Goal: Transaction & Acquisition: Subscribe to service/newsletter

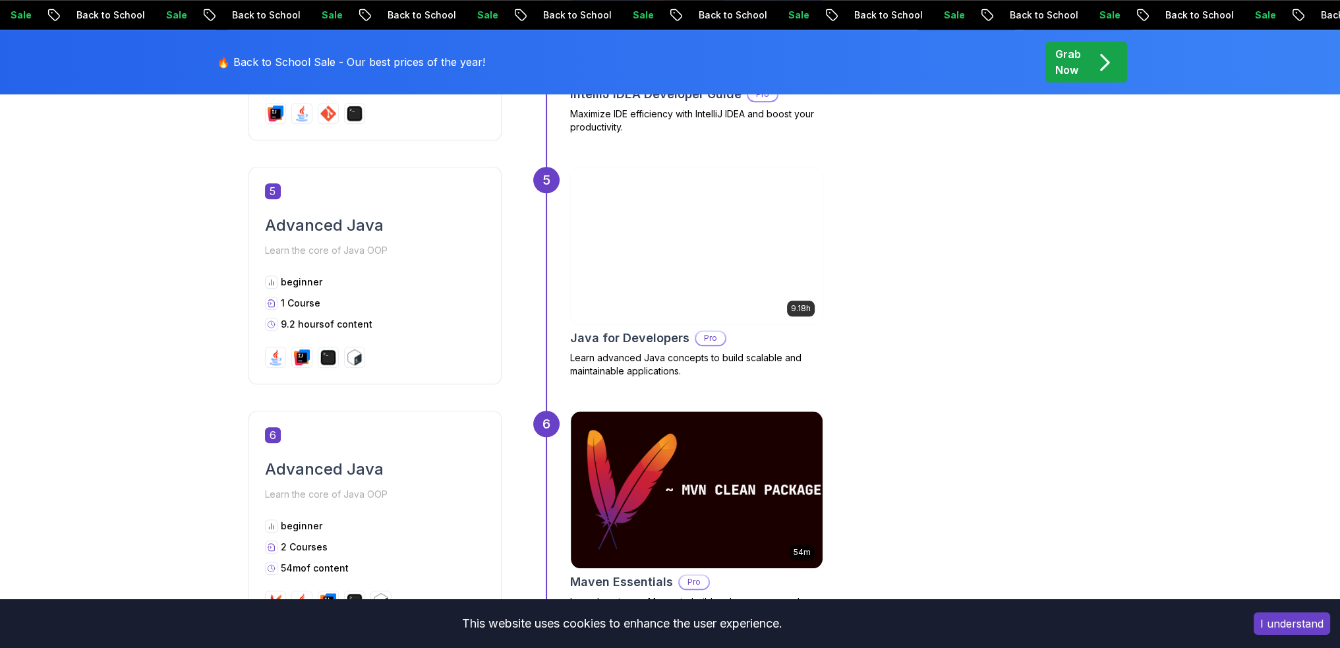
scroll to position [1978, 0]
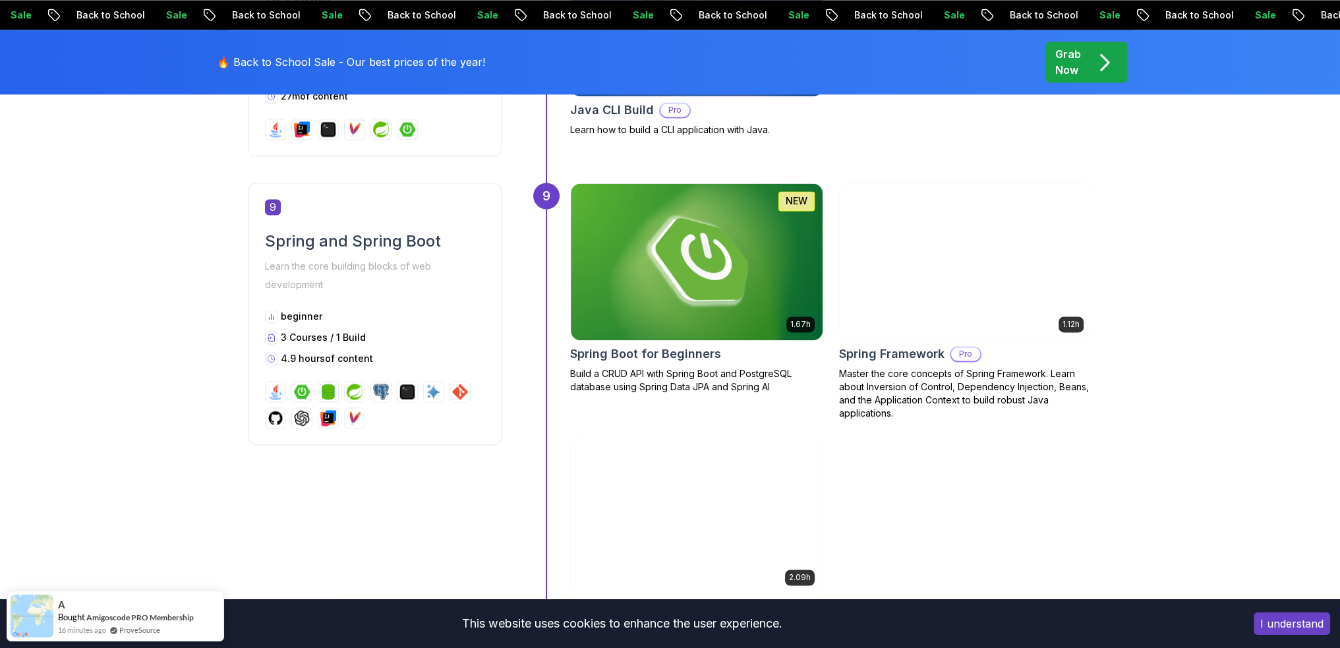
scroll to position [3164, 0]
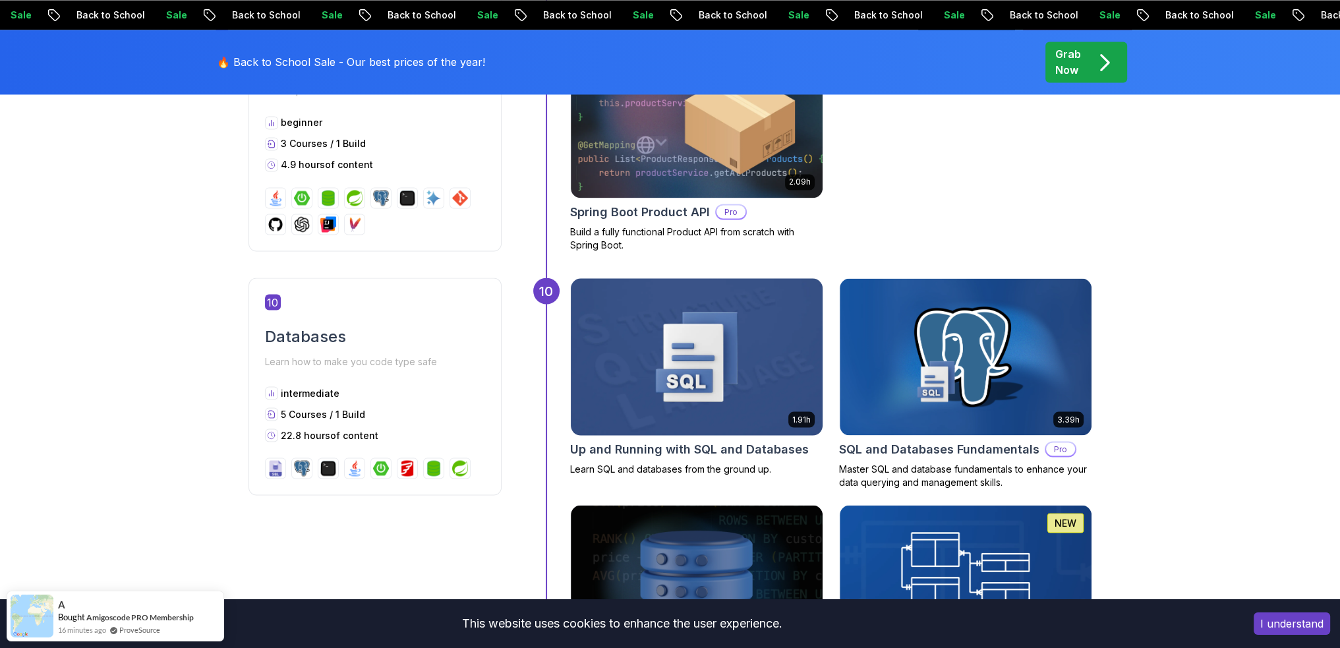
click at [715, 359] on img at bounding box center [696, 356] width 264 height 165
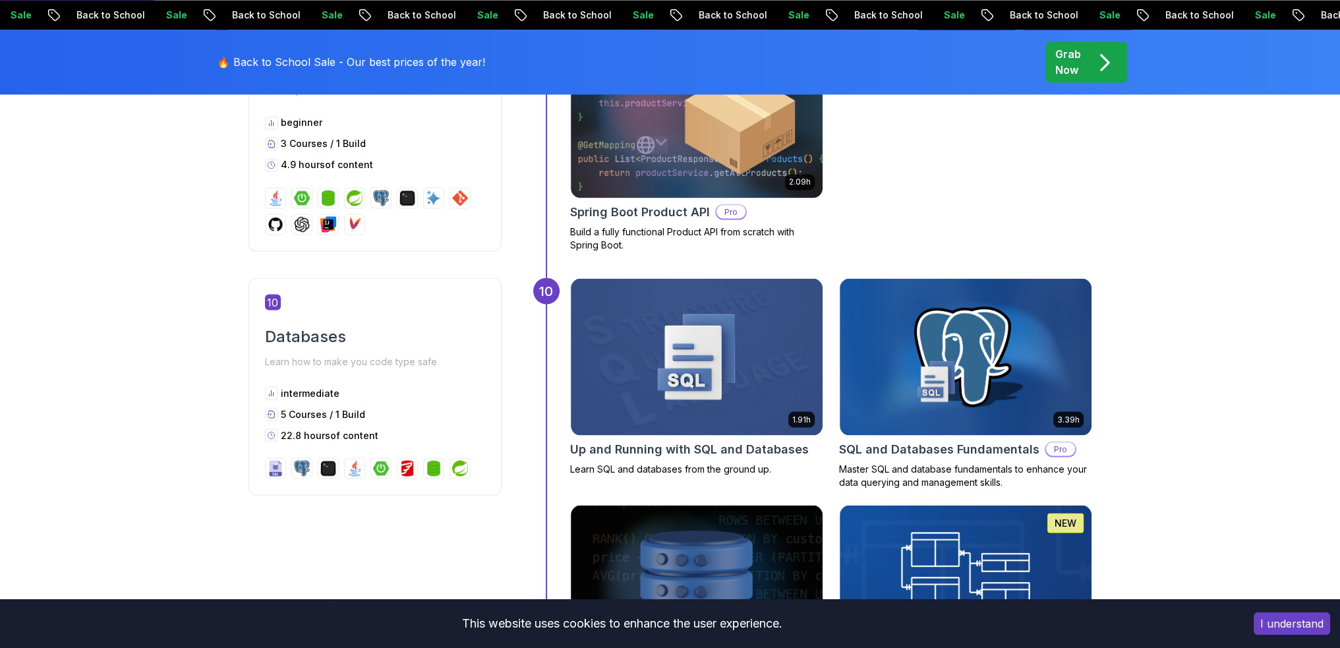
click at [692, 416] on html "Sale Back to School Sale Back to School Sale Back to School Sale Back to School…" at bounding box center [670, 440] width 1340 height 7209
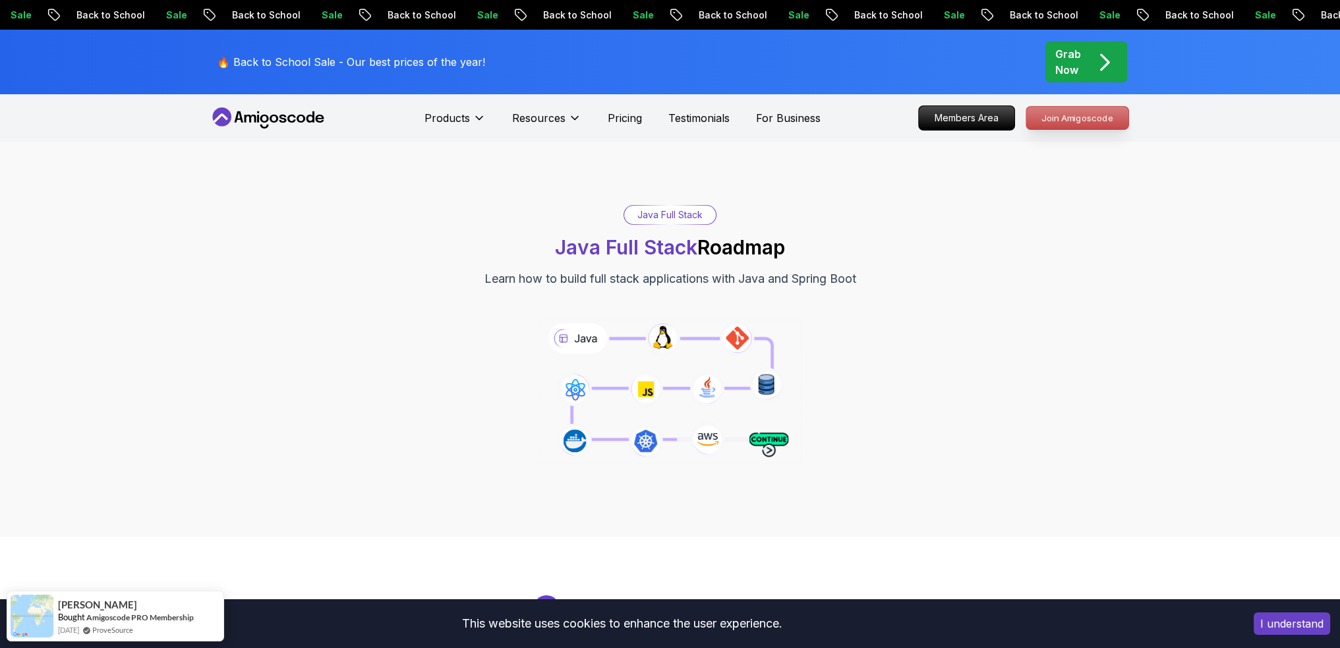
click at [1059, 117] on p "Join Amigoscode" at bounding box center [1077, 118] width 102 height 22
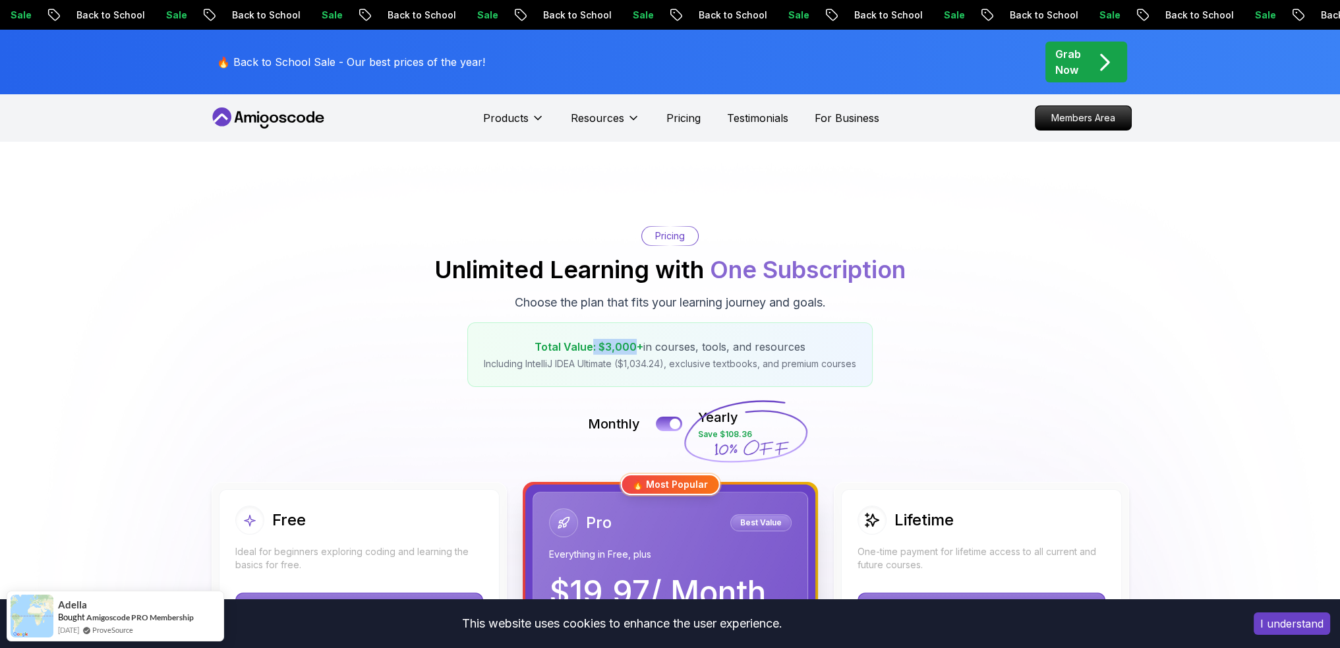
drag, startPoint x: 589, startPoint y: 349, endPoint x: 635, endPoint y: 344, distance: 47.0
click at [635, 344] on span "Total Value: $3,000+" at bounding box center [589, 346] width 109 height 13
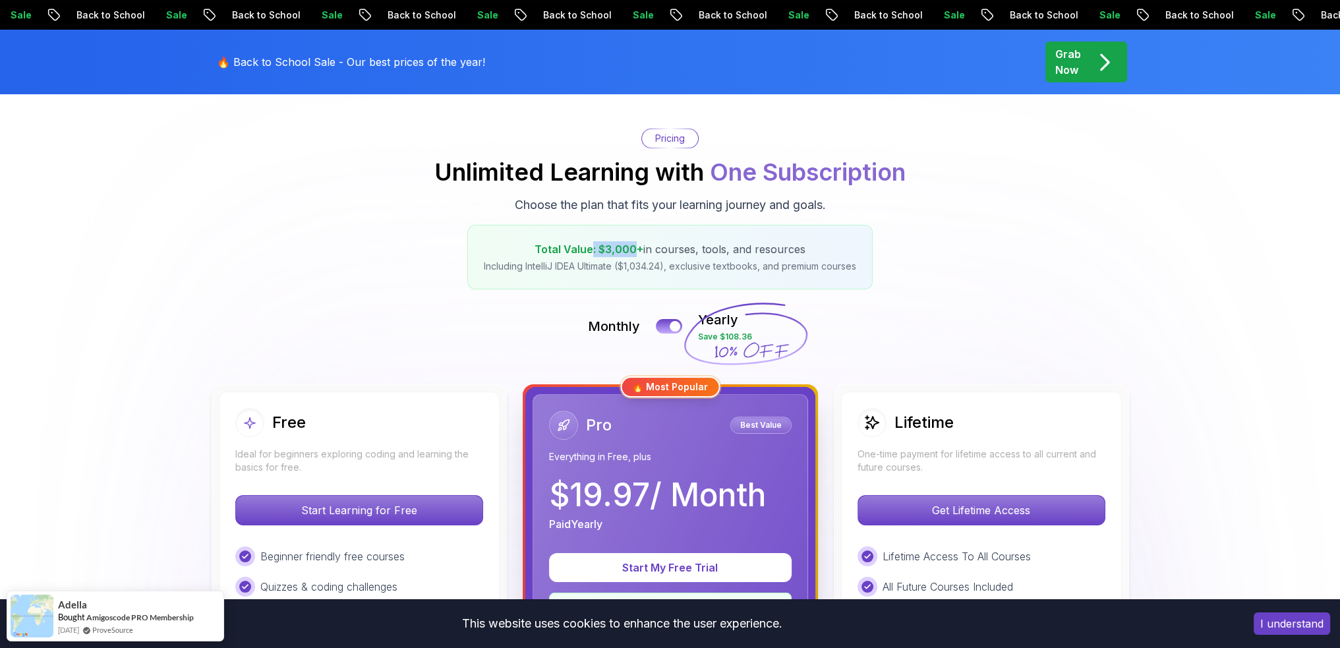
scroll to position [198, 0]
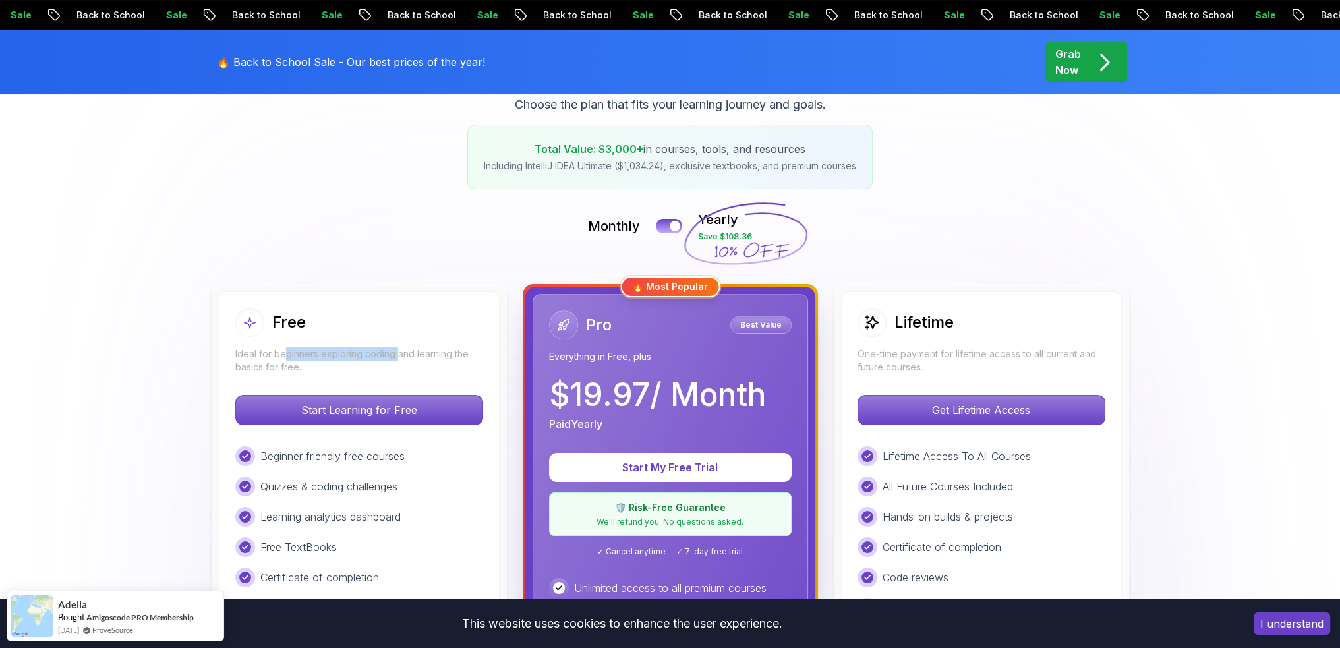
drag, startPoint x: 282, startPoint y: 351, endPoint x: 396, endPoint y: 352, distance: 113.4
click at [396, 352] on p "Ideal for beginners exploring coding and learning the basics for free." at bounding box center [359, 360] width 248 height 26
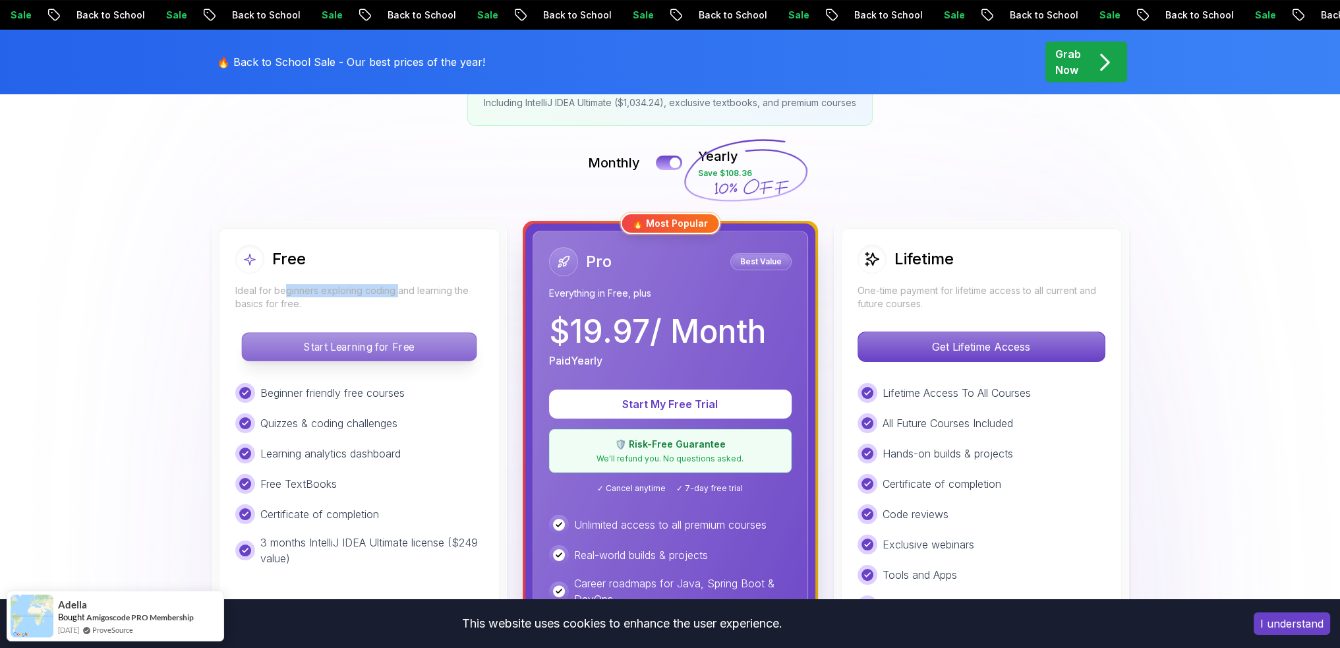
scroll to position [264, 0]
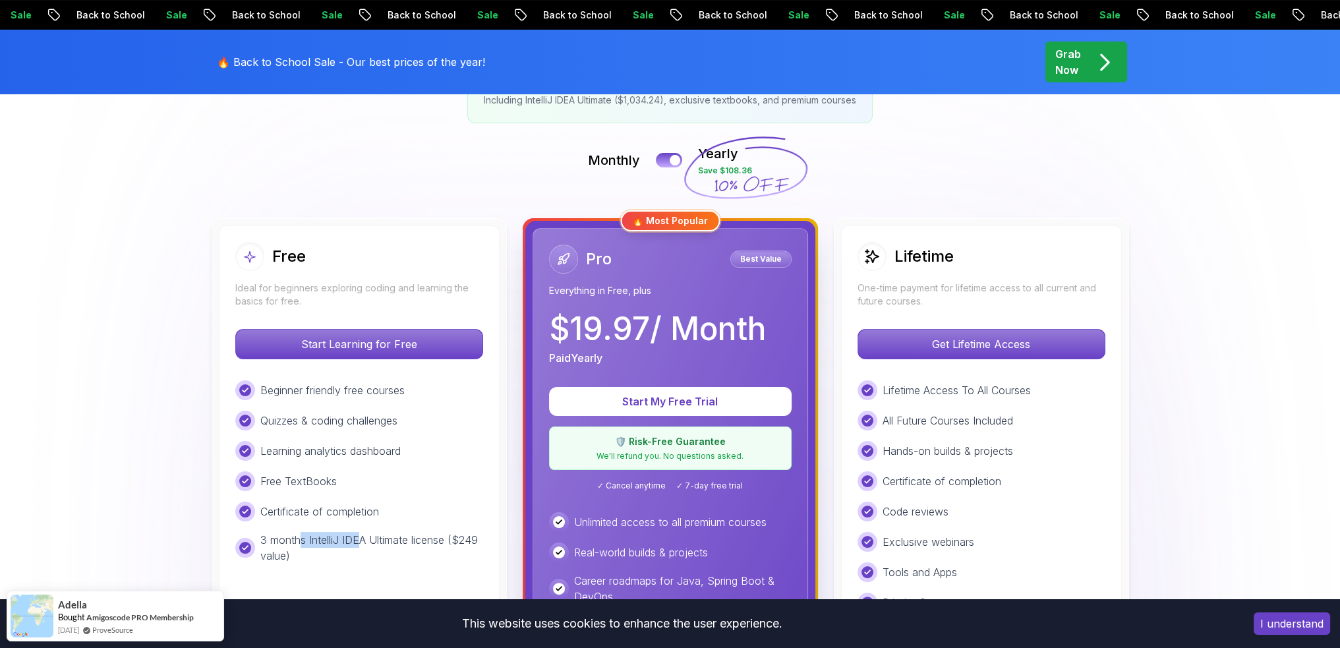
drag, startPoint x: 303, startPoint y: 538, endPoint x: 362, endPoint y: 539, distance: 58.7
click at [362, 539] on p "3 months IntelliJ IDEA Ultimate license ($249 value)" at bounding box center [371, 548] width 223 height 32
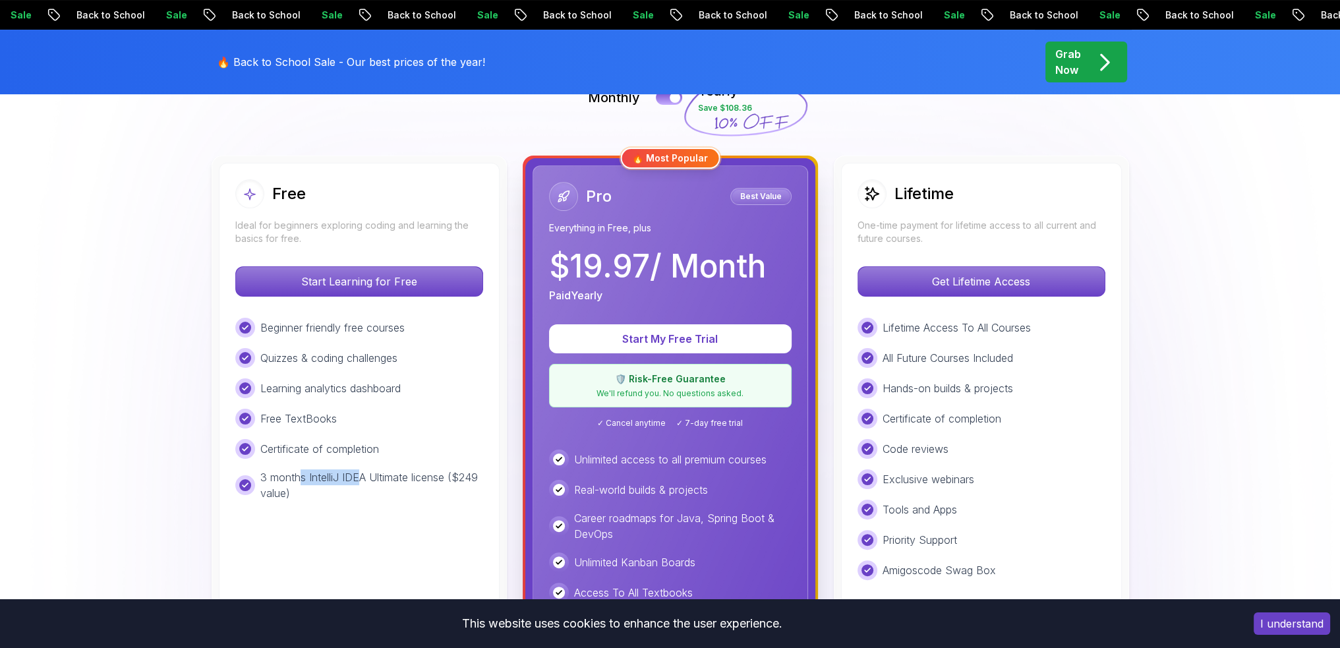
scroll to position [330, 0]
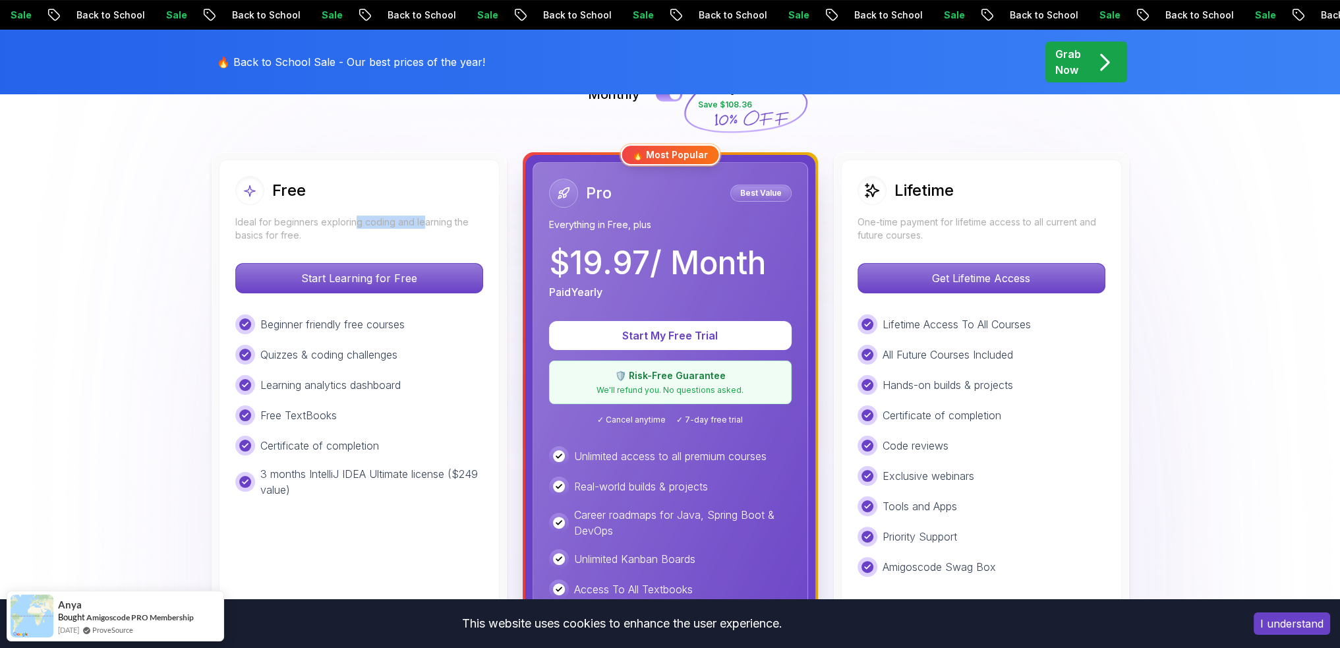
drag, startPoint x: 401, startPoint y: 221, endPoint x: 423, endPoint y: 221, distance: 21.8
click at [423, 221] on p "Ideal for beginners exploring coding and learning the basics for free." at bounding box center [359, 229] width 248 height 26
drag, startPoint x: 260, startPoint y: 321, endPoint x: 399, endPoint y: 326, distance: 138.5
click at [399, 326] on p "Beginner friendly free courses" at bounding box center [332, 324] width 144 height 16
drag, startPoint x: 557, startPoint y: 256, endPoint x: 810, endPoint y: 262, distance: 252.5
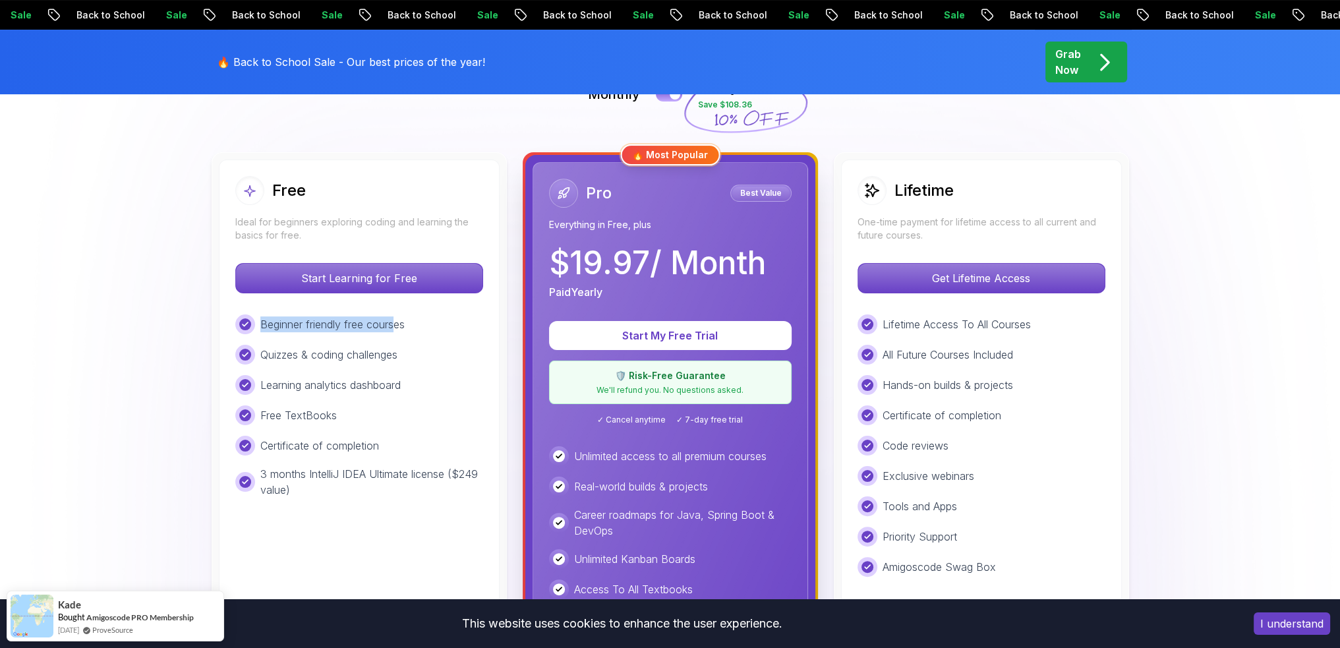
click at [810, 262] on div "Pro Best Value Everything in Free, plus $ 19.97 / Month Paid Yearly Start My Fr…" at bounding box center [670, 465] width 290 height 620
click at [750, 194] on p "Best Value" at bounding box center [760, 193] width 57 height 13
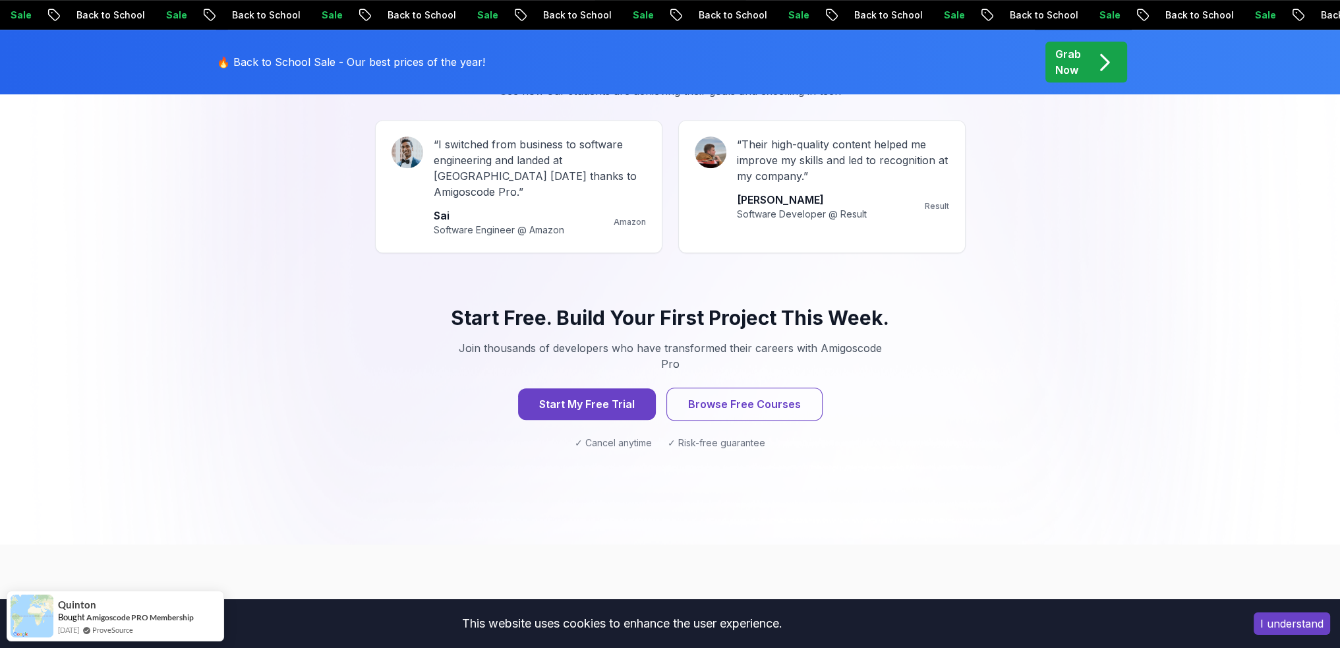
scroll to position [1253, 0]
click at [752, 387] on button "Browse Free Courses" at bounding box center [744, 403] width 156 height 33
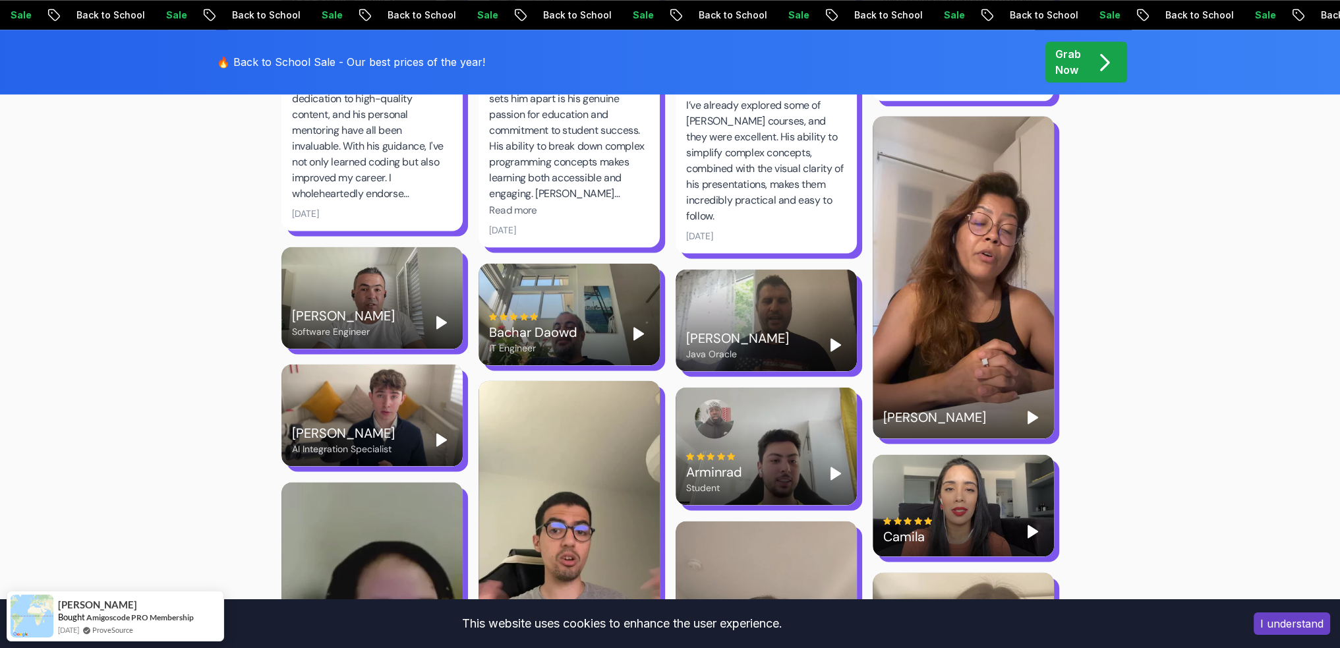
scroll to position [2307, 0]
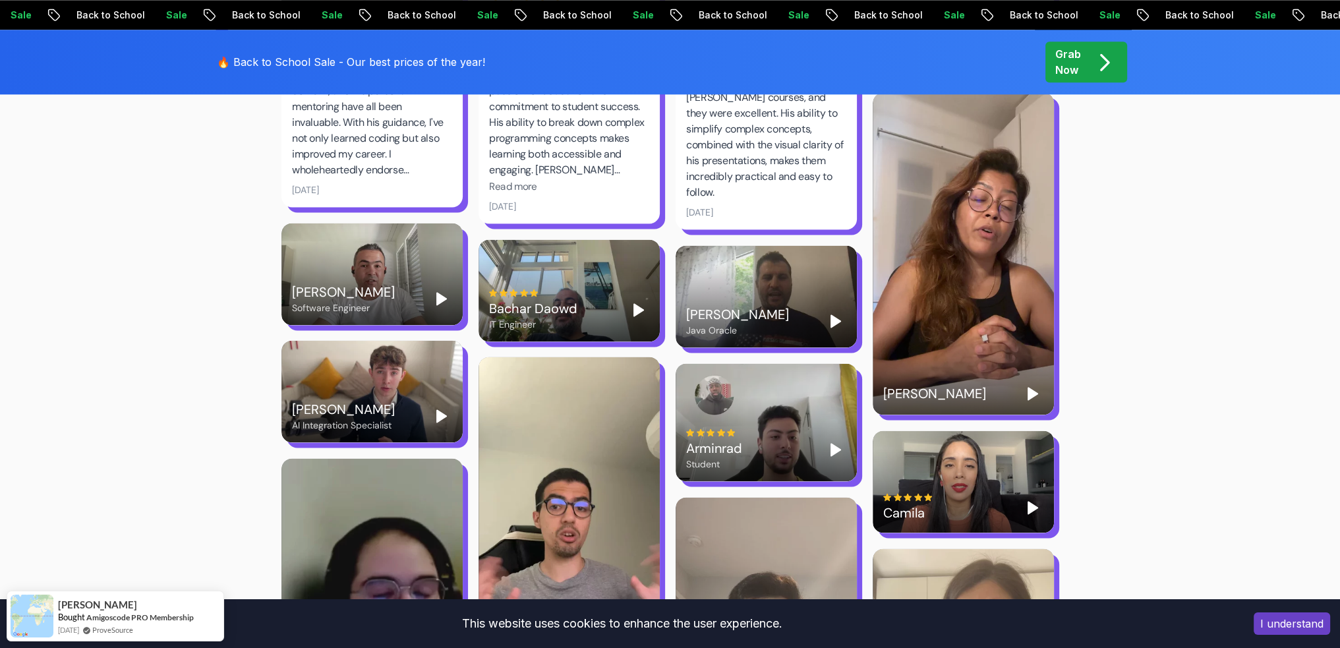
click at [1031, 388] on polygon "Play" at bounding box center [1032, 394] width 9 height 12
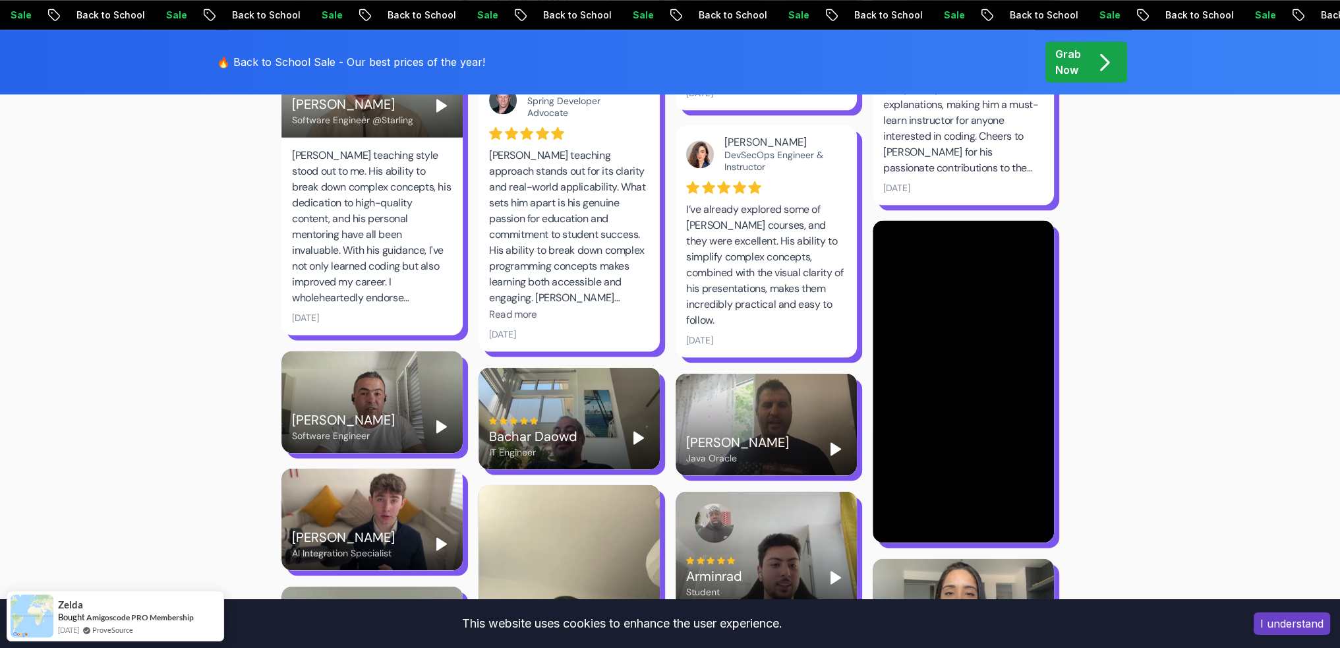
scroll to position [2175, 0]
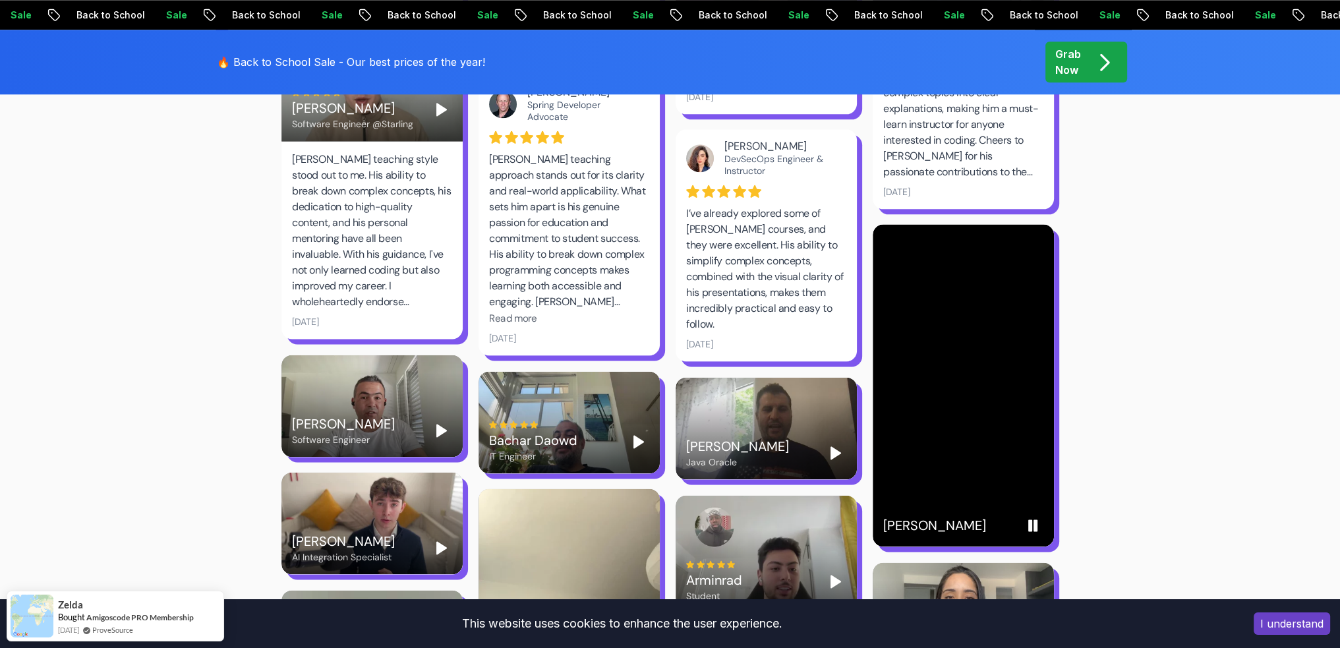
click at [1029, 520] on rect "Pause" at bounding box center [1030, 525] width 3 height 11
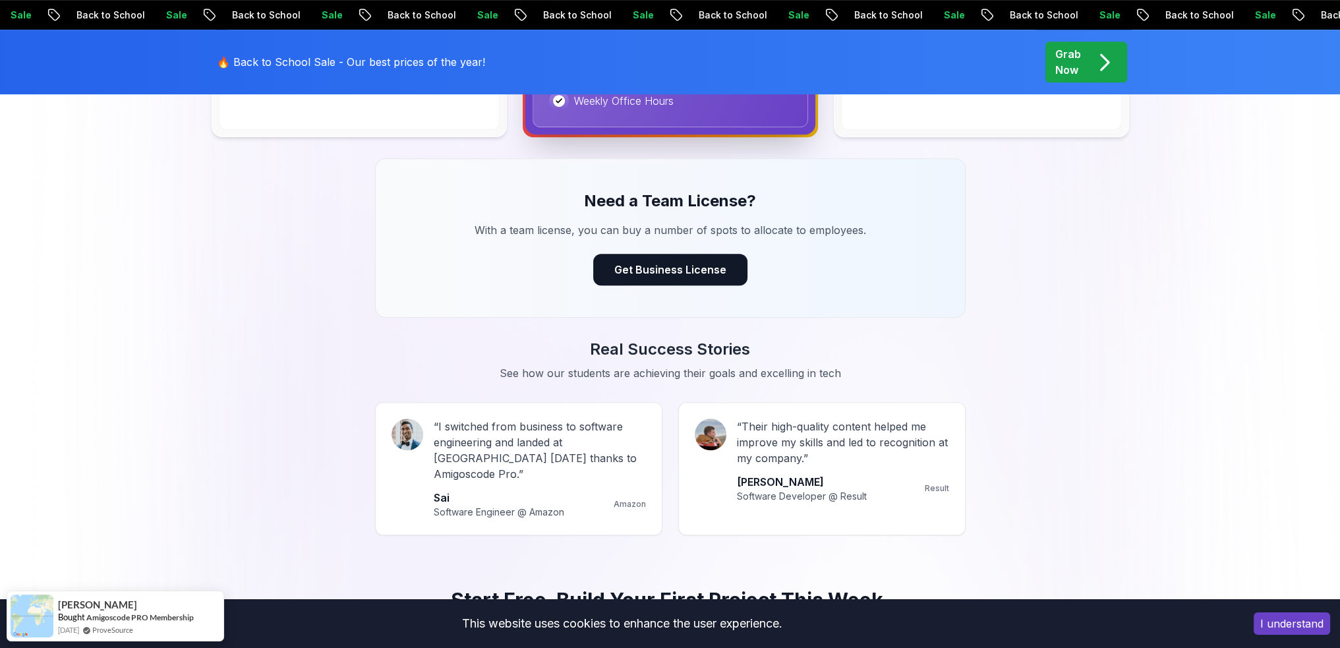
scroll to position [0, 0]
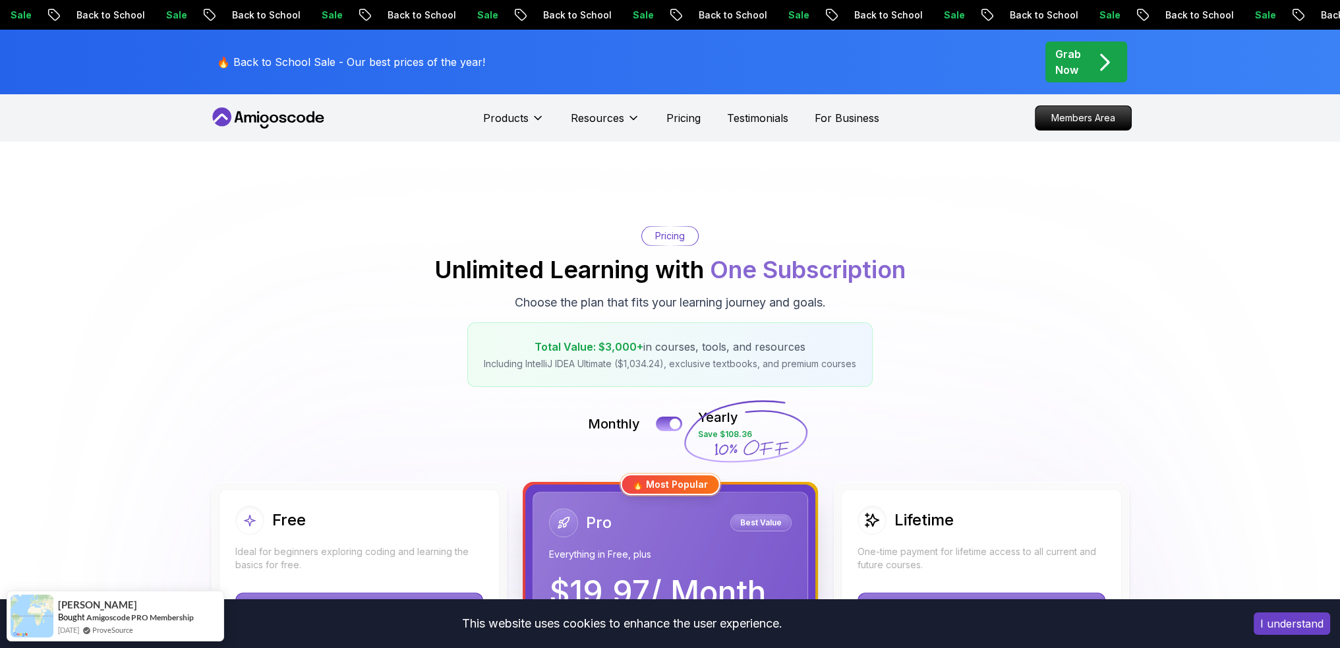
click at [699, 115] on div "Products Resources Pricing Testimonials For Business" at bounding box center [681, 118] width 396 height 26
click at [690, 117] on p "Pricing" at bounding box center [683, 118] width 34 height 16
click at [680, 123] on p "Pricing" at bounding box center [683, 118] width 34 height 16
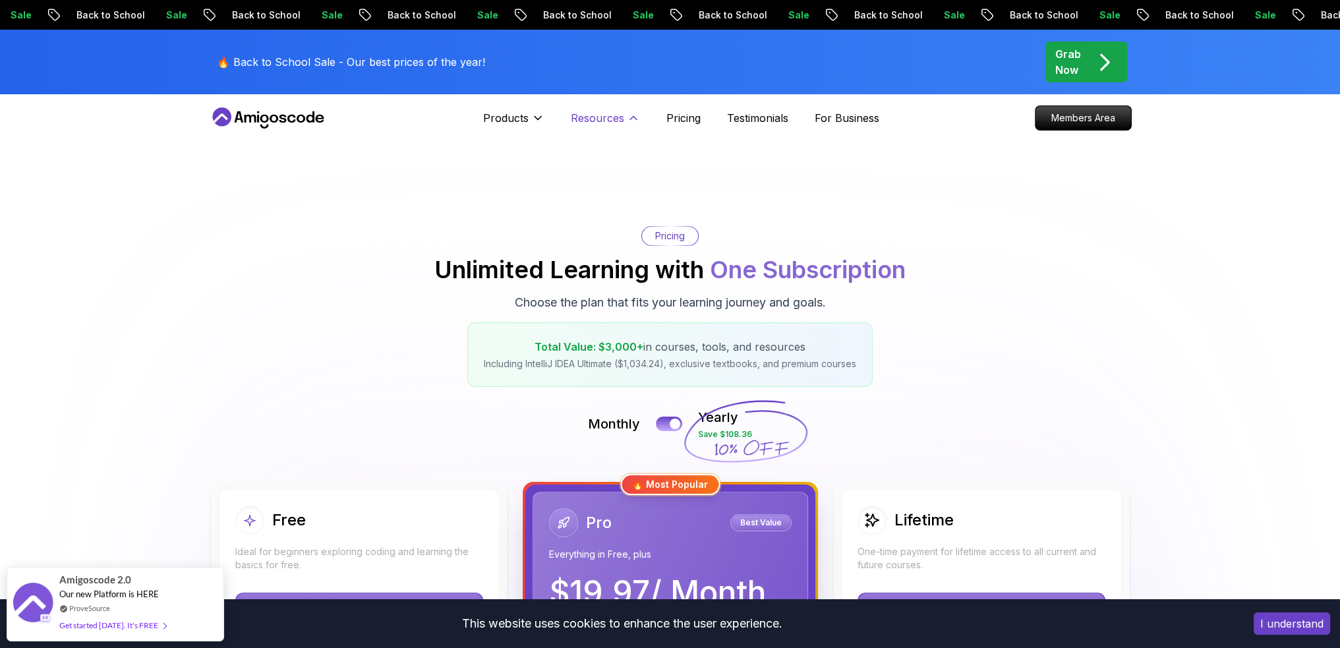
click at [597, 113] on p "Resources" at bounding box center [597, 118] width 53 height 16
click at [607, 128] on button "Resources" at bounding box center [605, 123] width 69 height 26
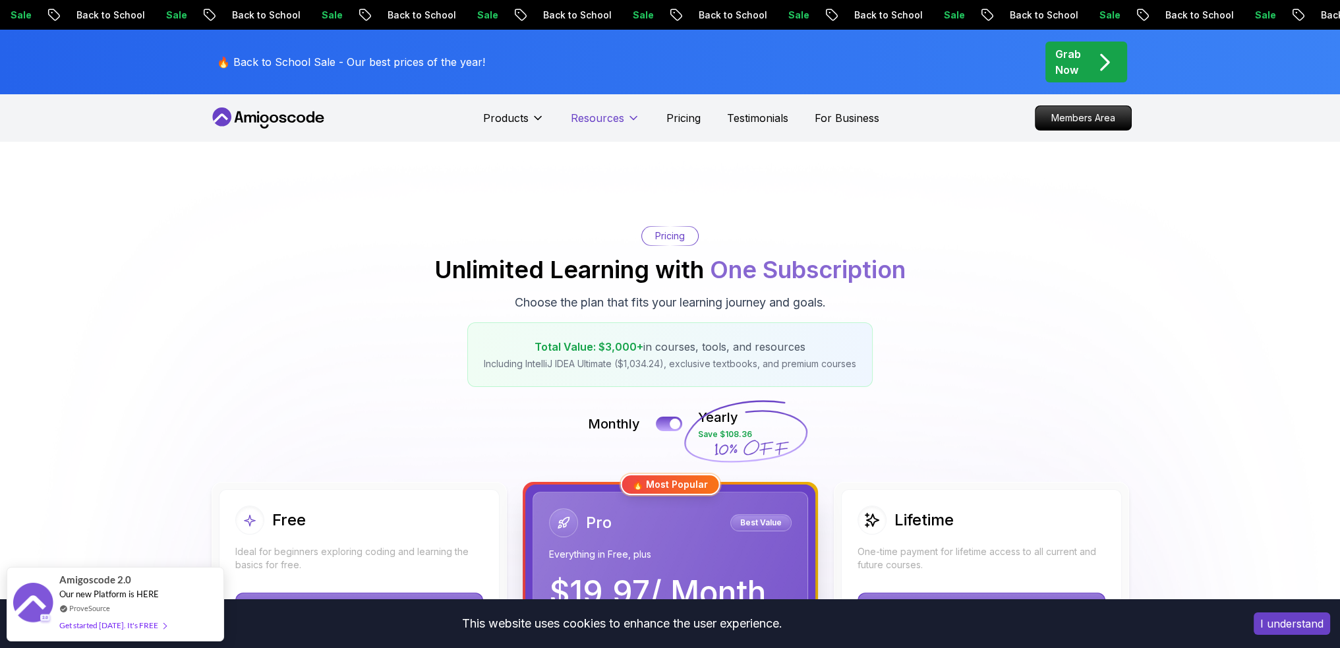
click at [607, 128] on button "Resources" at bounding box center [605, 123] width 69 height 26
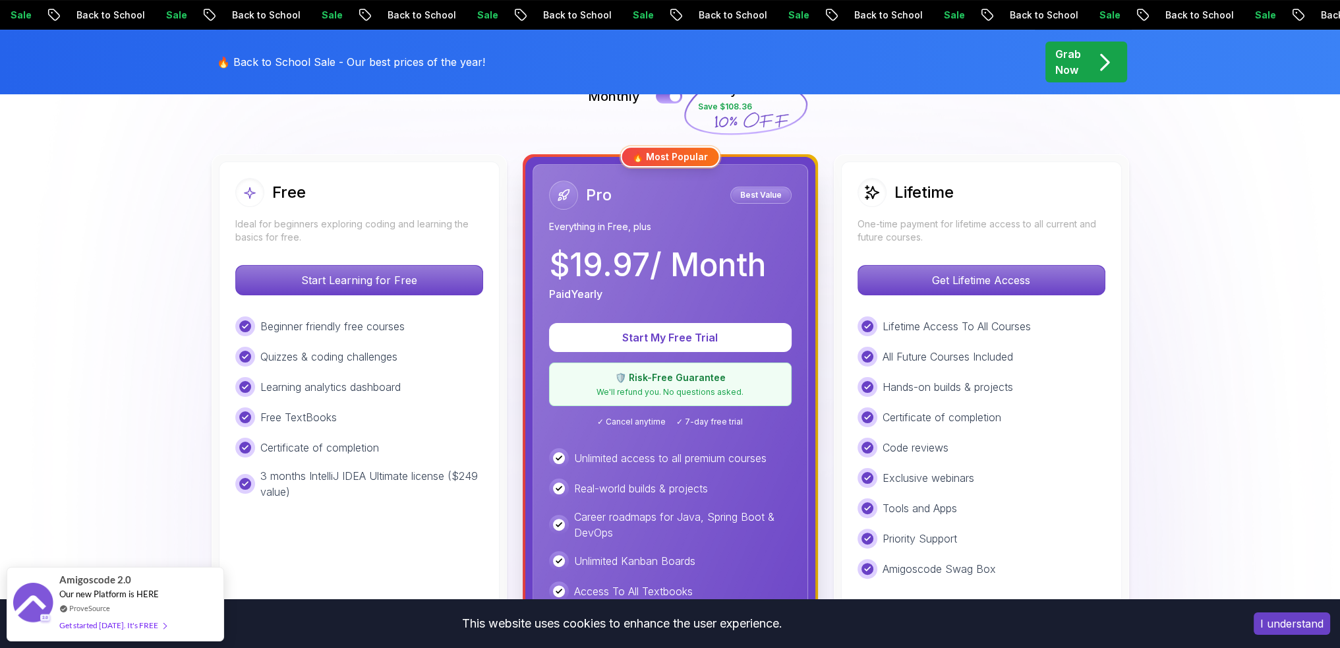
scroll to position [330, 0]
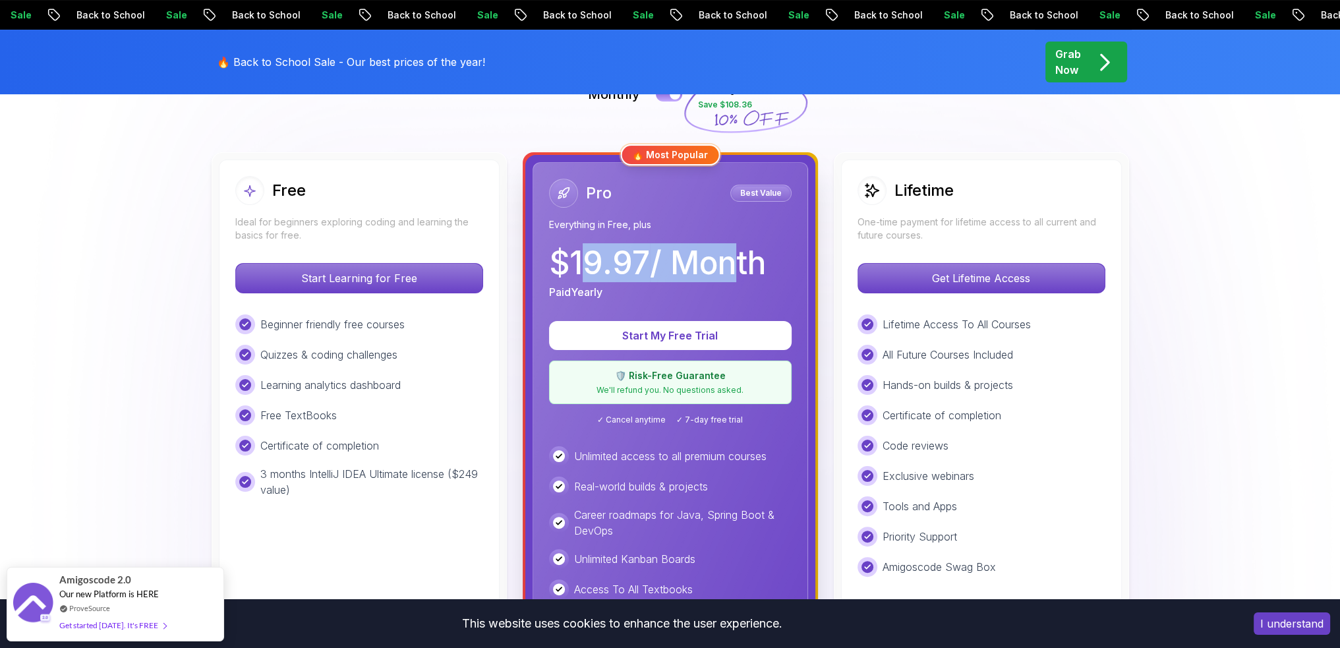
drag, startPoint x: 591, startPoint y: 264, endPoint x: 722, endPoint y: 266, distance: 131.2
click at [722, 266] on p "$ 19.97 / Month" at bounding box center [657, 263] width 217 height 32
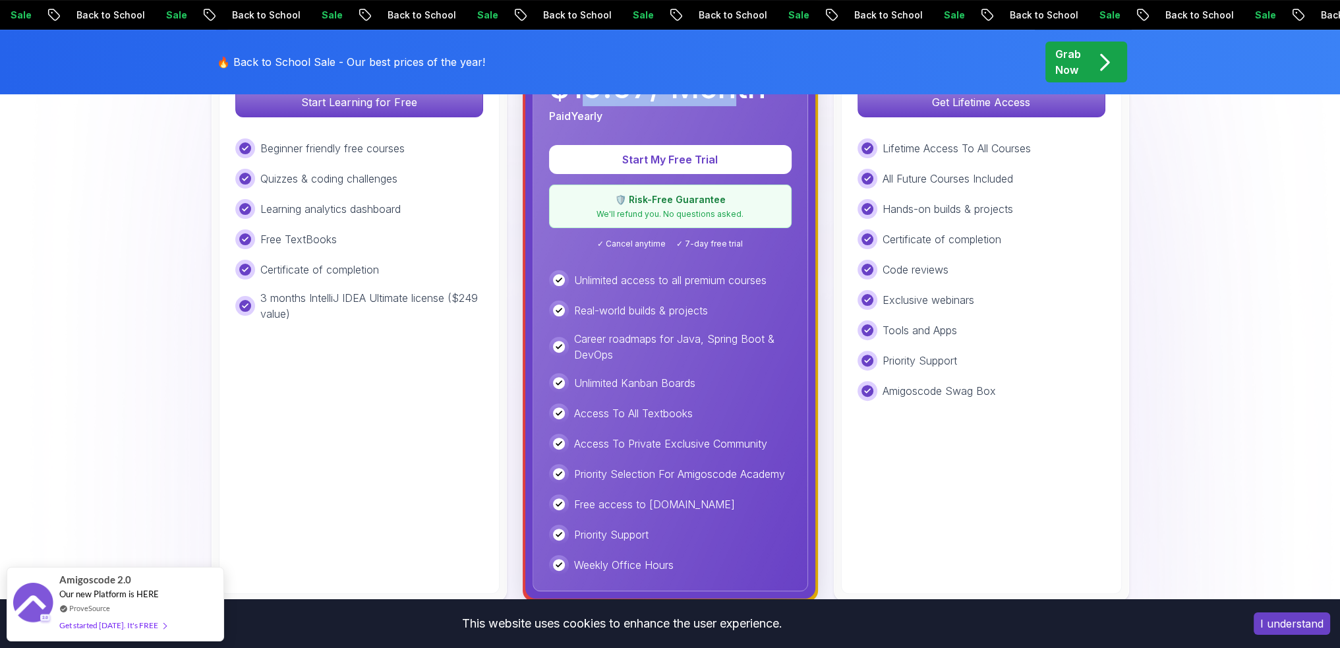
scroll to position [527, 0]
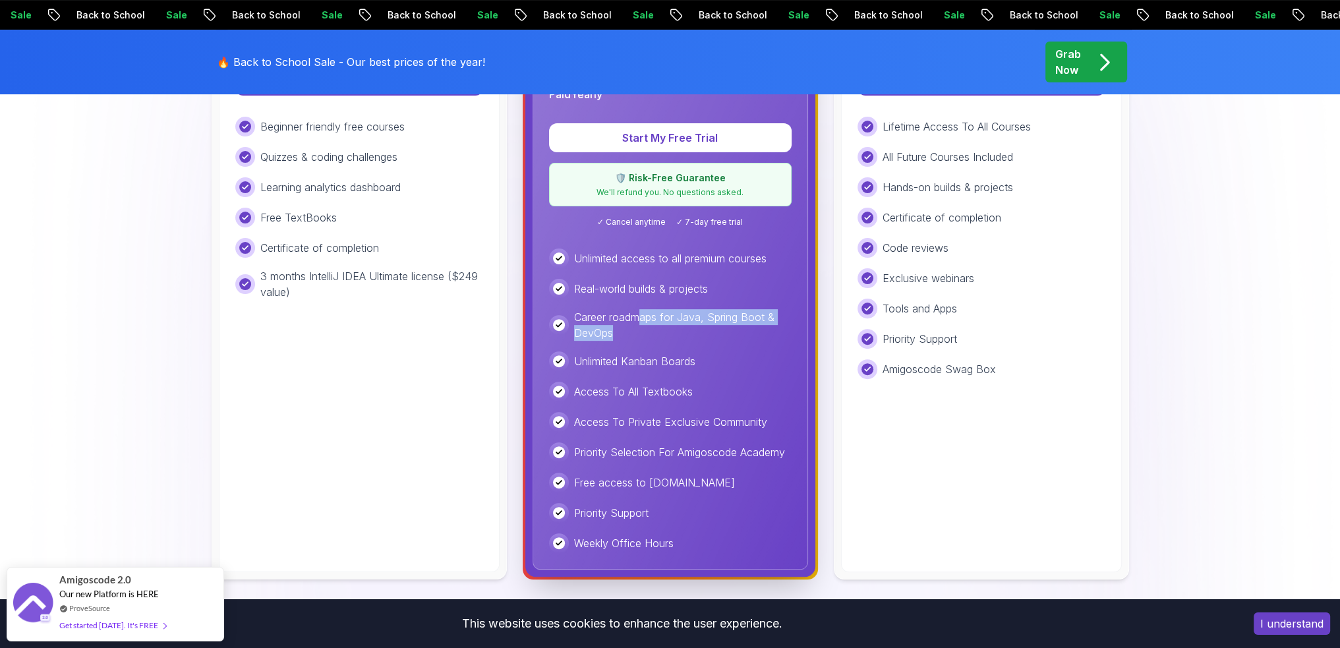
drag, startPoint x: 690, startPoint y: 318, endPoint x: 778, endPoint y: 325, distance: 88.6
click at [778, 325] on p "Career roadmaps for Java, Spring Boot & DevOps" at bounding box center [683, 325] width 218 height 32
drag, startPoint x: 629, startPoint y: 361, endPoint x: 686, endPoint y: 363, distance: 56.7
click at [686, 363] on p "Unlimited Kanban Boards" at bounding box center [634, 361] width 121 height 16
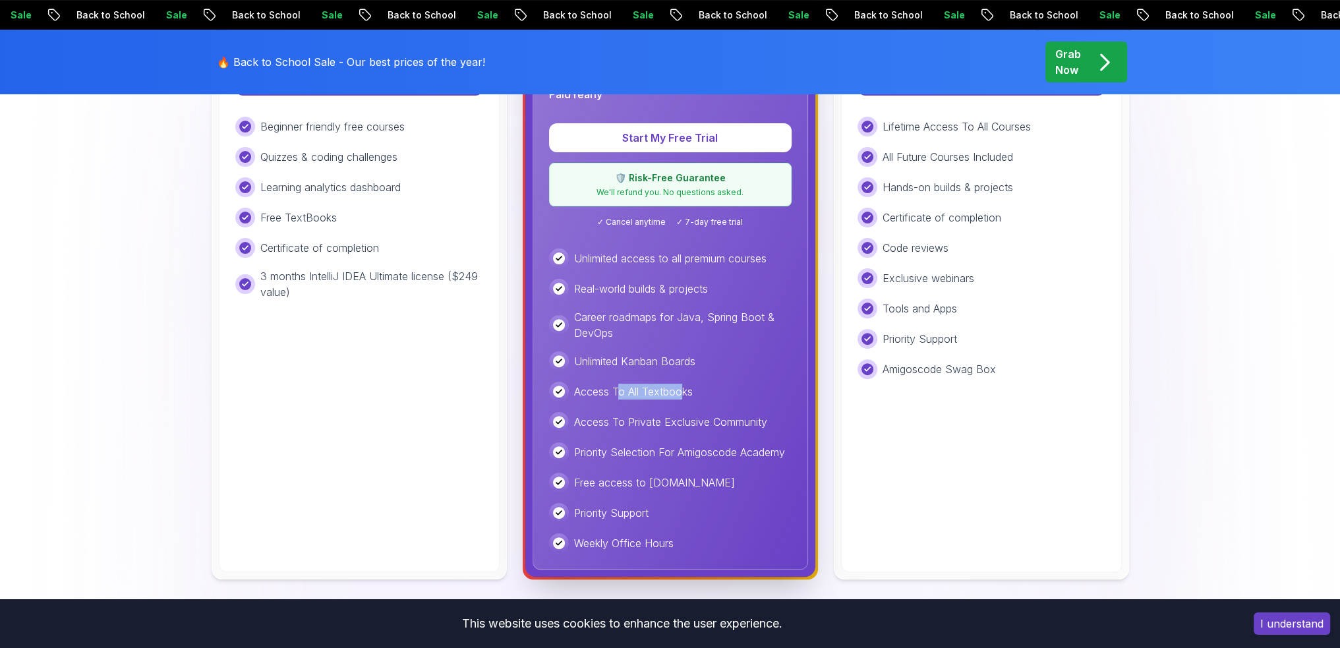
drag, startPoint x: 616, startPoint y: 392, endPoint x: 692, endPoint y: 394, distance: 75.8
click at [692, 394] on p "Access To All Textbooks" at bounding box center [633, 392] width 119 height 16
drag, startPoint x: 634, startPoint y: 422, endPoint x: 744, endPoint y: 421, distance: 110.1
click at [744, 421] on p "Access To Private Exclusive Community" at bounding box center [670, 422] width 193 height 16
drag, startPoint x: 697, startPoint y: 446, endPoint x: 803, endPoint y: 450, distance: 106.2
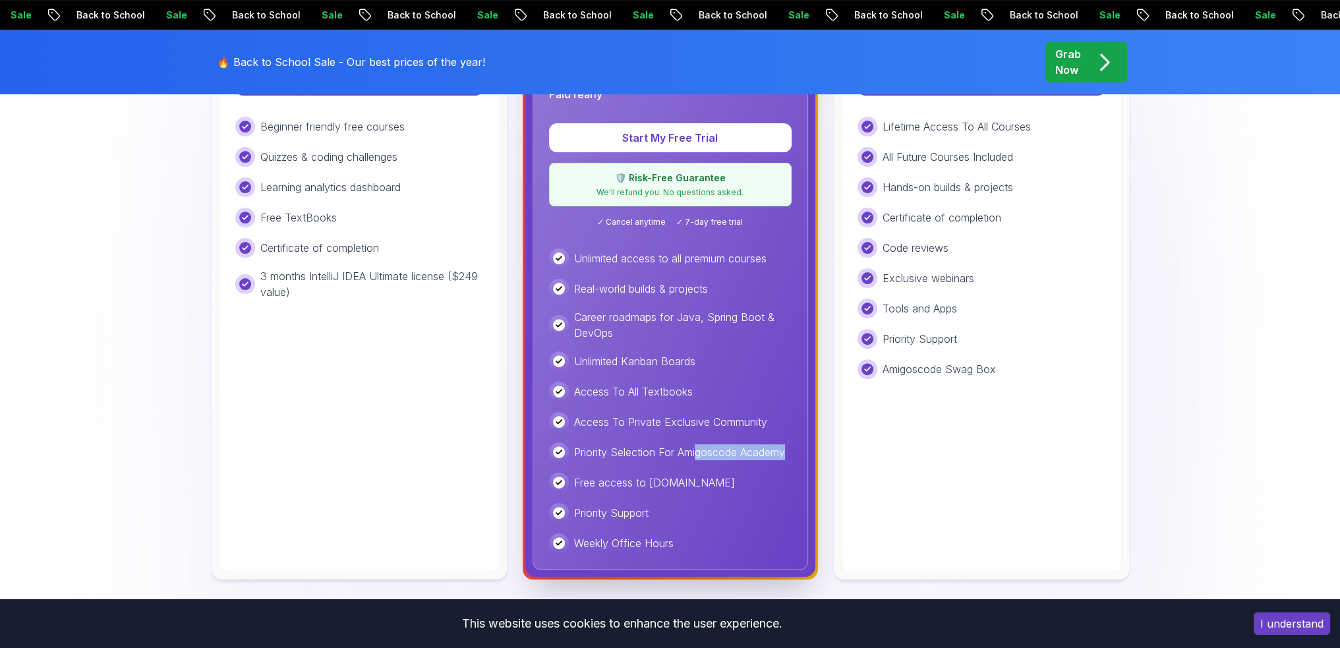
click at [803, 450] on div "Pro Best Value Everything in Free, plus $ 19.97 / Month Paid Yearly Start My Fr…" at bounding box center [671, 266] width 276 height 605
drag, startPoint x: 612, startPoint y: 540, endPoint x: 704, endPoint y: 535, distance: 92.4
click at [704, 535] on div "Weekly Office Hours" at bounding box center [670, 543] width 243 height 20
drag, startPoint x: 580, startPoint y: 506, endPoint x: 666, endPoint y: 487, distance: 87.8
click at [667, 500] on div "Unlimited access to all premium courses Real-world builds & projects Career roa…" at bounding box center [670, 401] width 243 height 305
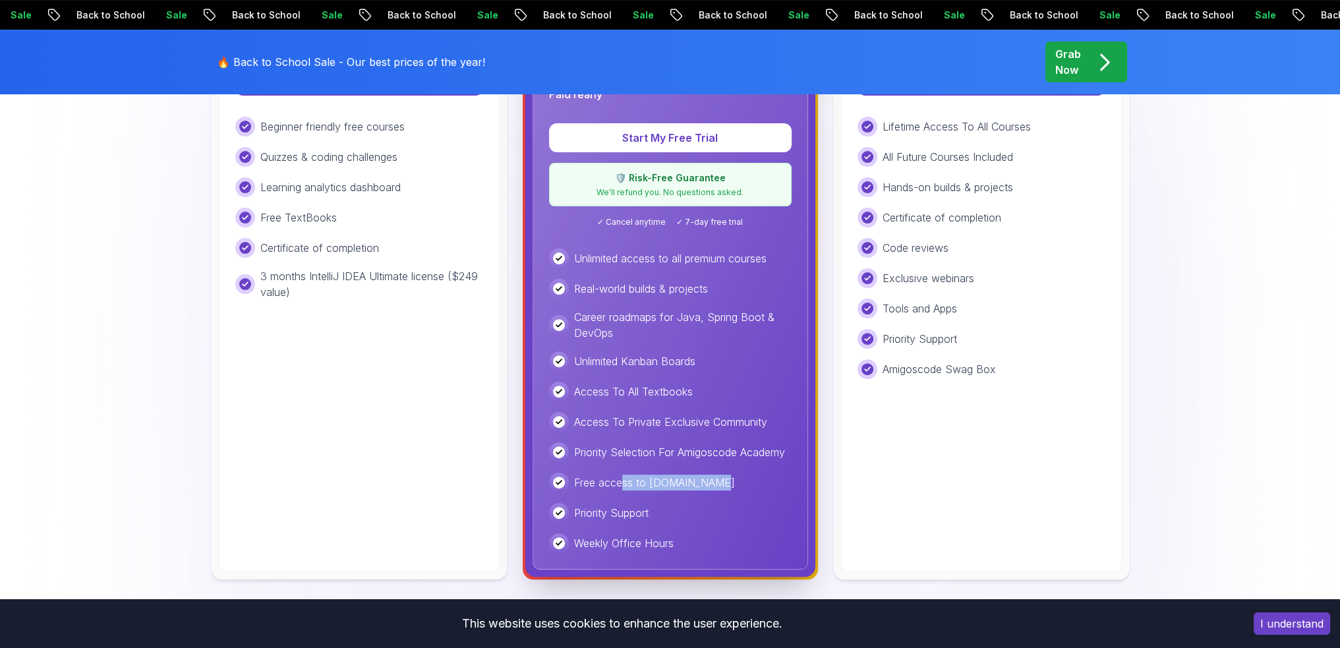
drag, startPoint x: 653, startPoint y: 480, endPoint x: 703, endPoint y: 479, distance: 50.8
click at [703, 479] on div "Free access to [DOMAIN_NAME]" at bounding box center [670, 483] width 243 height 20
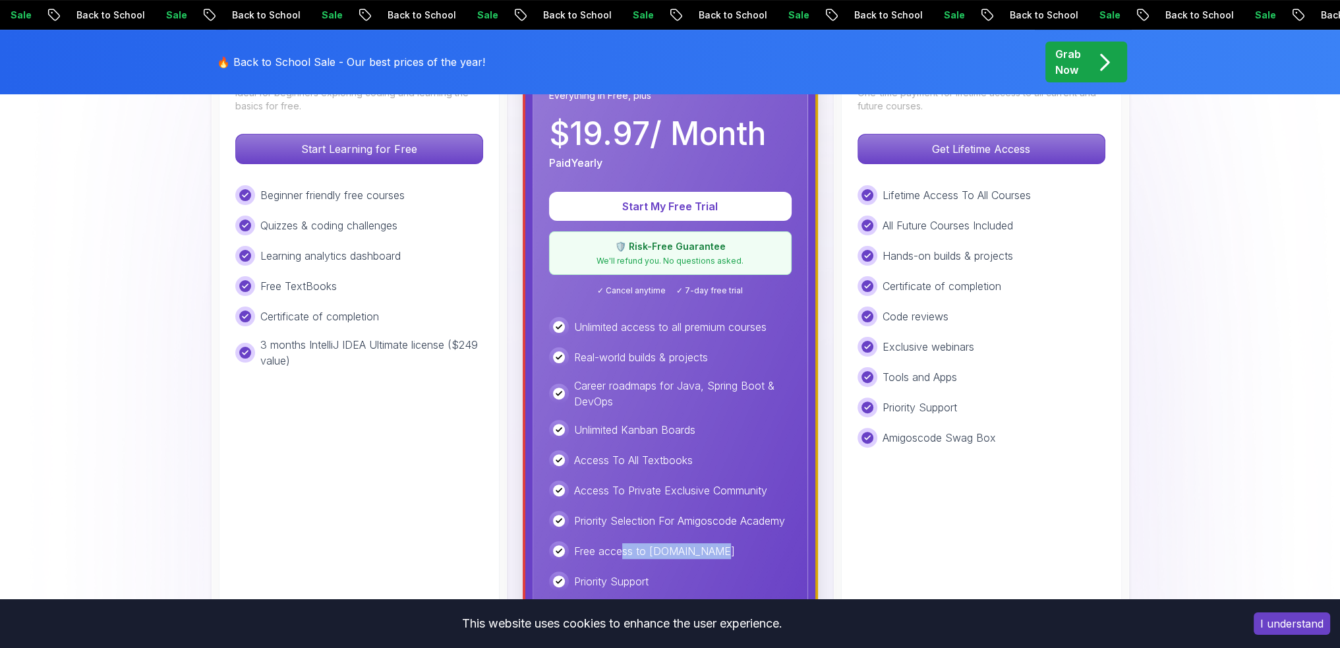
scroll to position [461, 0]
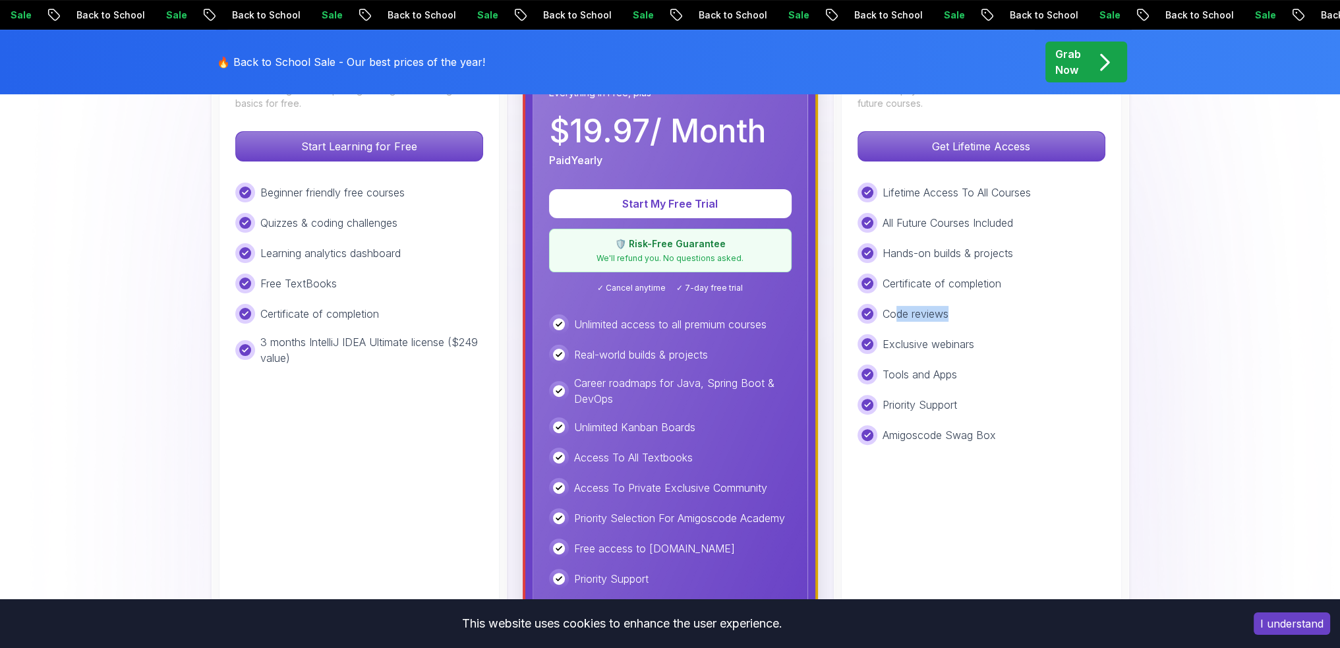
drag, startPoint x: 895, startPoint y: 310, endPoint x: 948, endPoint y: 313, distance: 52.8
click at [948, 313] on p "Code reviews" at bounding box center [916, 314] width 66 height 16
drag, startPoint x: 905, startPoint y: 371, endPoint x: 943, endPoint y: 372, distance: 37.6
click at [943, 373] on p "Tools and Apps" at bounding box center [920, 375] width 74 height 16
drag, startPoint x: 924, startPoint y: 405, endPoint x: 958, endPoint y: 403, distance: 34.3
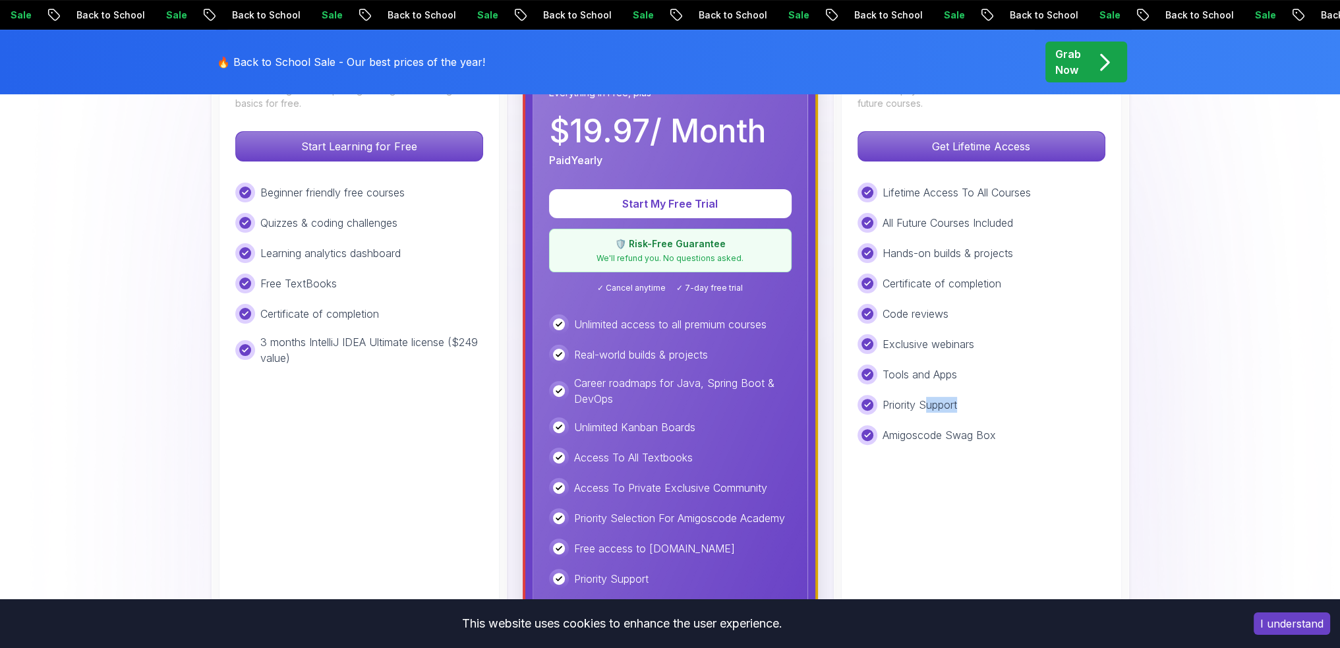
click at [957, 403] on p "Priority Support" at bounding box center [920, 405] width 74 height 16
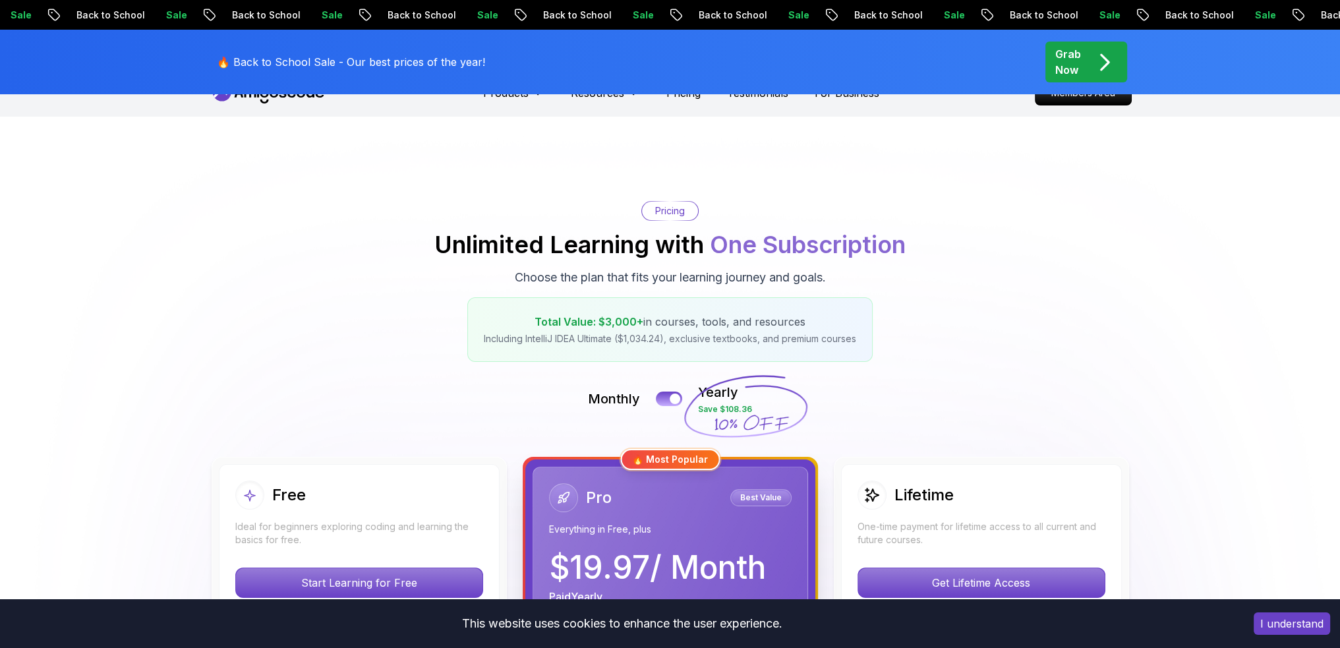
scroll to position [0, 0]
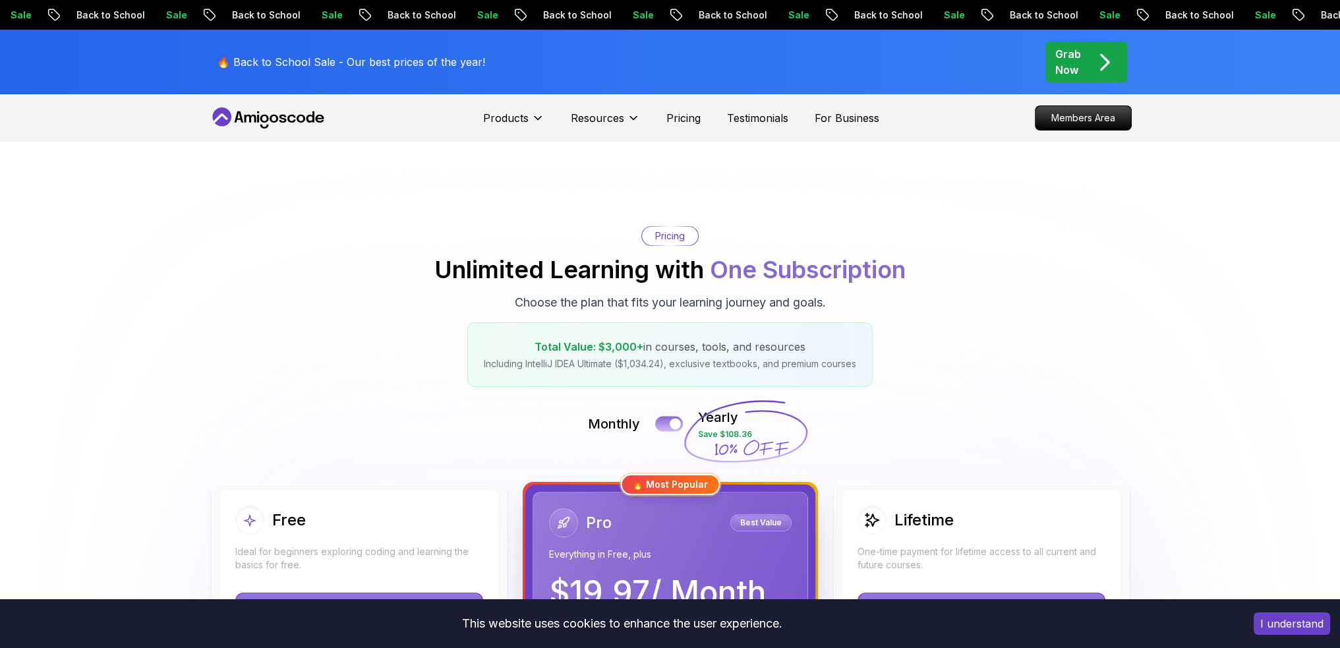
click at [666, 419] on button at bounding box center [669, 423] width 28 height 15
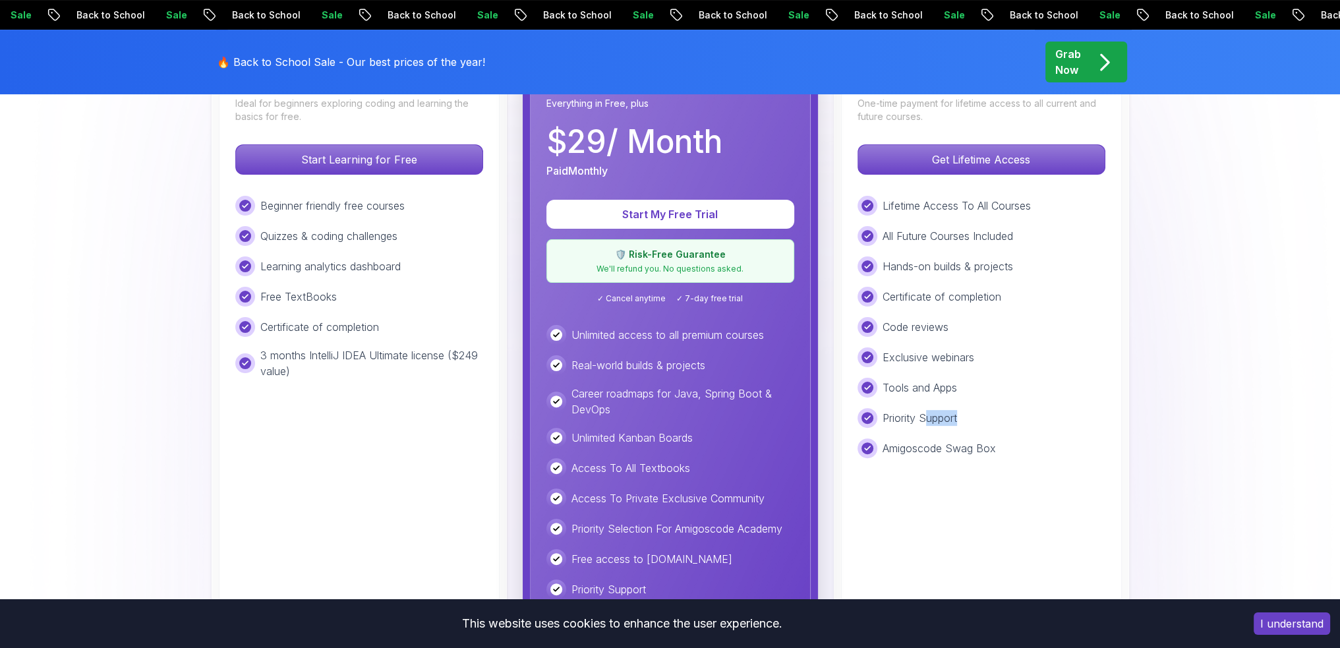
scroll to position [461, 0]
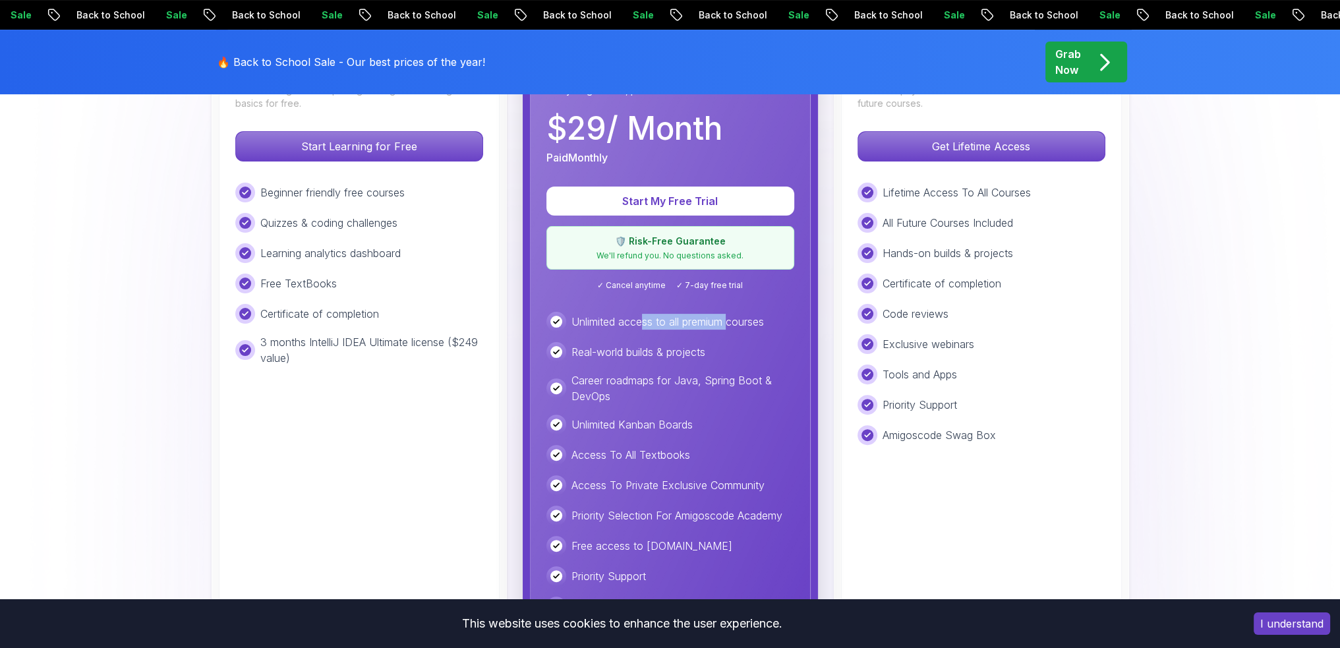
drag, startPoint x: 659, startPoint y: 322, endPoint x: 731, endPoint y: 324, distance: 71.9
click at [731, 324] on p "Unlimited access to all premium courses" at bounding box center [668, 322] width 192 height 16
drag, startPoint x: 640, startPoint y: 347, endPoint x: 683, endPoint y: 349, distance: 42.9
click at [680, 349] on p "Real-world builds & projects" at bounding box center [639, 352] width 134 height 16
drag, startPoint x: 701, startPoint y: 395, endPoint x: 690, endPoint y: 409, distance: 18.3
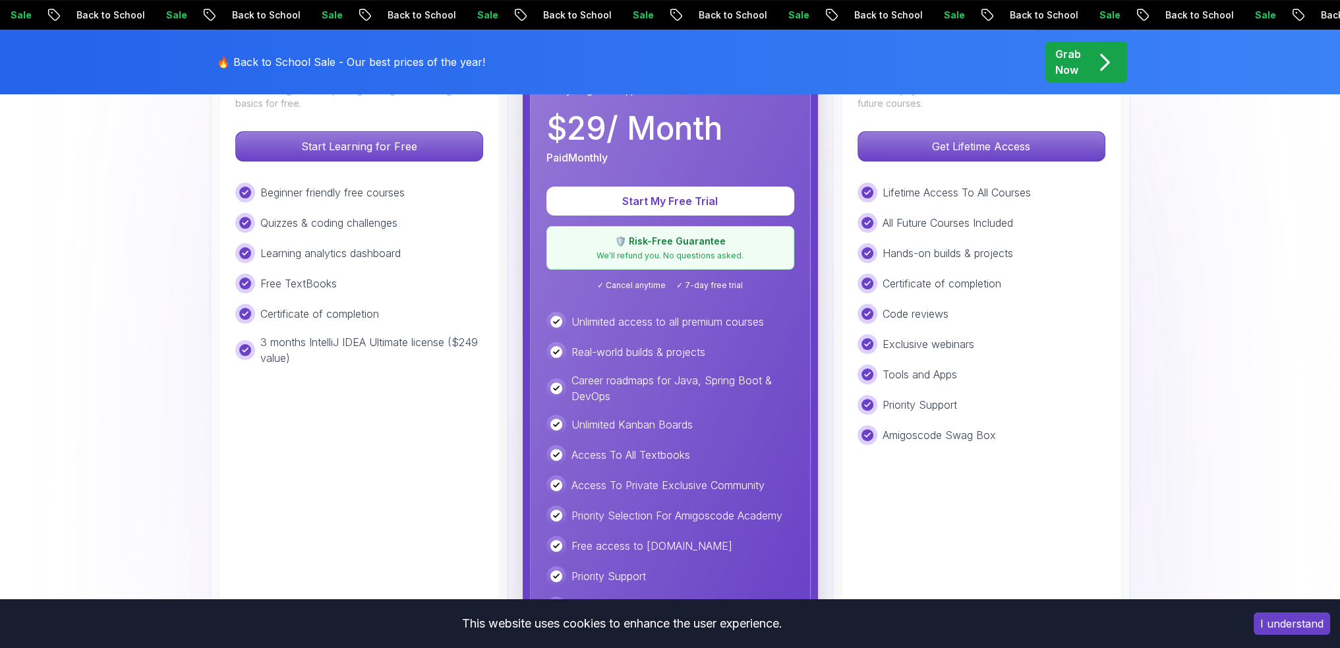
click at [713, 395] on p "Career roadmaps for Java, Spring Boot & DevOps" at bounding box center [683, 388] width 223 height 32
drag, startPoint x: 632, startPoint y: 428, endPoint x: 704, endPoint y: 437, distance: 73.0
click at [703, 437] on div "Unlimited access to all premium courses Real-world builds & projects Career roa…" at bounding box center [670, 464] width 248 height 305
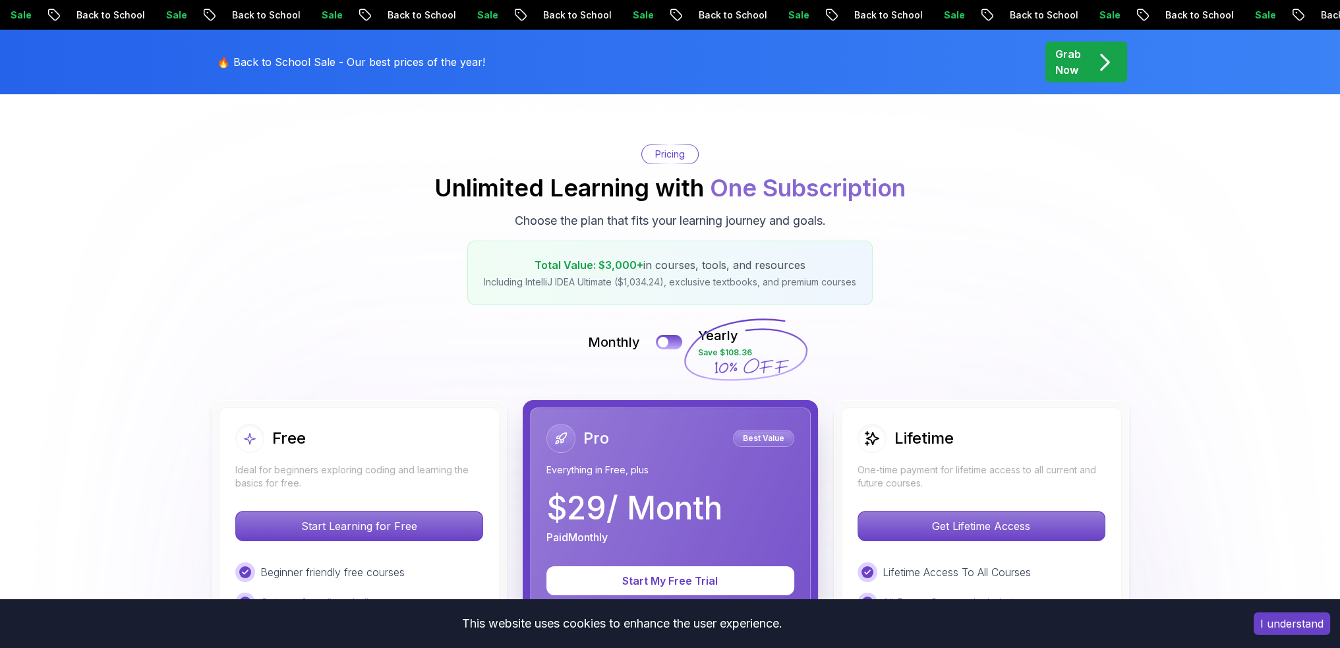
scroll to position [0, 0]
